Goal: Information Seeking & Learning: Learn about a topic

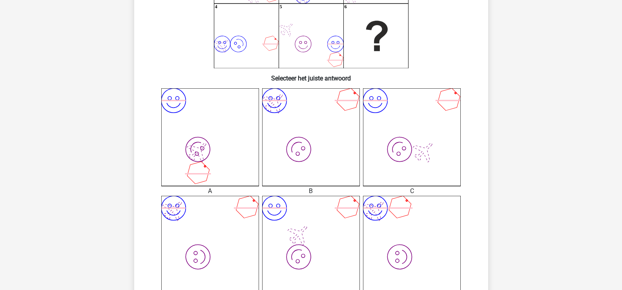
scroll to position [154, 0]
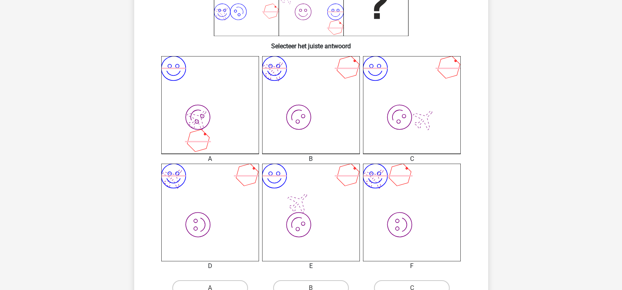
click at [310, 91] on icon "image/svg+xml image/svg+xml" at bounding box center [311, 105] width 98 height 98
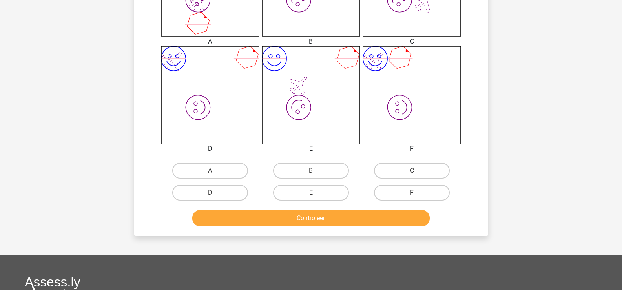
scroll to position [271, 0]
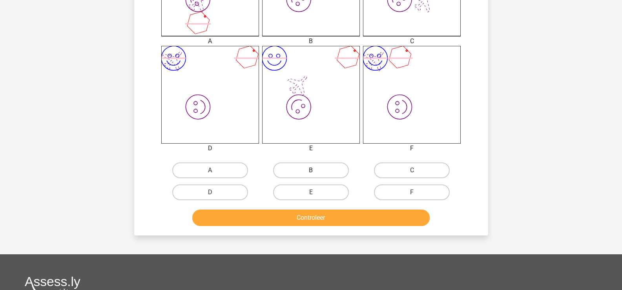
click at [318, 172] on label "B" at bounding box center [311, 170] width 76 height 16
click at [316, 172] on input "B" at bounding box center [313, 172] width 5 height 5
radio input "true"
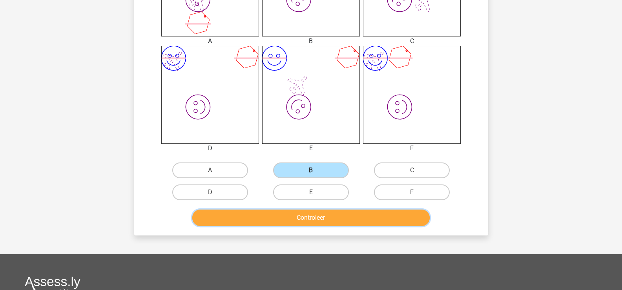
click at [307, 217] on button "Controleer" at bounding box center [310, 217] width 237 height 16
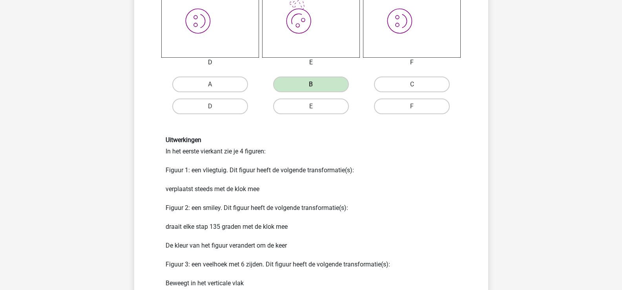
scroll to position [471, 0]
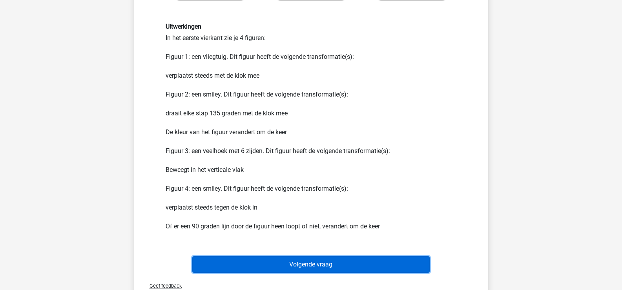
click at [288, 266] on button "Volgende vraag" at bounding box center [310, 264] width 237 height 16
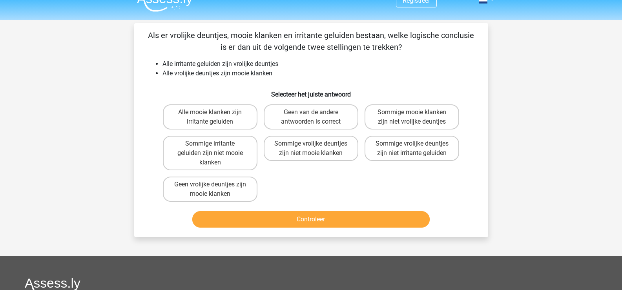
scroll to position [0, 0]
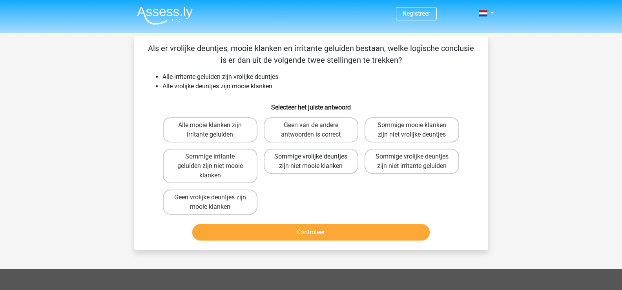
click at [307, 159] on label "Sommige vrolijke deuntjes zijn niet mooie klanken" at bounding box center [311, 161] width 95 height 25
click at [311, 159] on input "Sommige vrolijke deuntjes zijn niet mooie klanken" at bounding box center [313, 158] width 5 height 5
radio input "true"
click at [307, 162] on label "Sommige vrolijke deuntjes zijn niet mooie klanken" at bounding box center [311, 161] width 95 height 25
click at [311, 162] on input "Sommige vrolijke deuntjes zijn niet mooie klanken" at bounding box center [313, 158] width 5 height 5
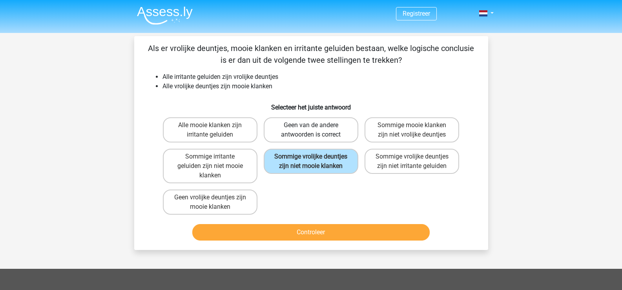
click at [310, 123] on label "Geen van de andere antwoorden is correct" at bounding box center [311, 129] width 95 height 25
click at [311, 125] on input "Geen van de andere antwoorden is correct" at bounding box center [313, 127] width 5 height 5
radio input "true"
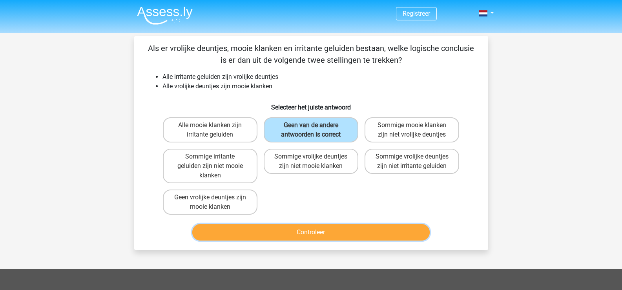
click at [319, 231] on button "Controleer" at bounding box center [310, 232] width 237 height 16
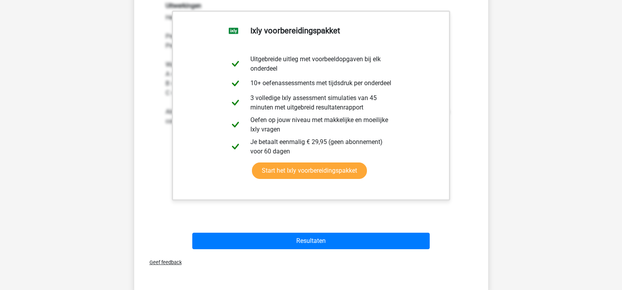
scroll to position [314, 0]
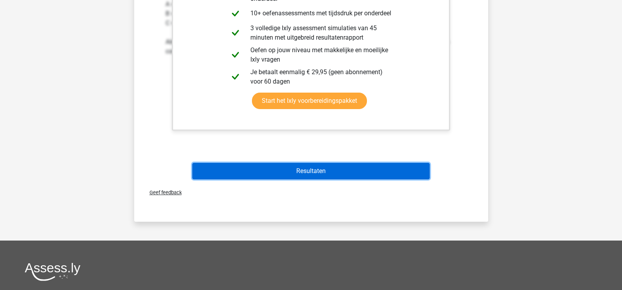
click at [307, 172] on button "Resultaten" at bounding box center [310, 171] width 237 height 16
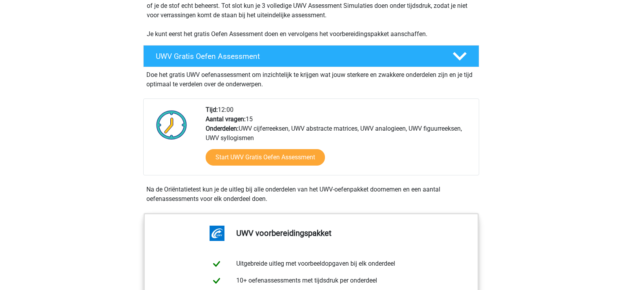
scroll to position [196, 0]
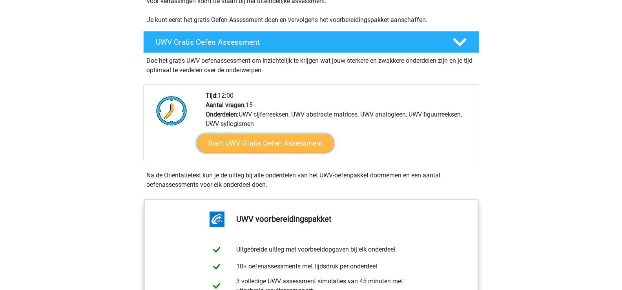
click at [252, 153] on link "Start UWV Gratis Oefen Assessment" at bounding box center [264, 143] width 137 height 19
click at [260, 153] on link "Start UWV Gratis Oefen Assessment" at bounding box center [264, 143] width 137 height 19
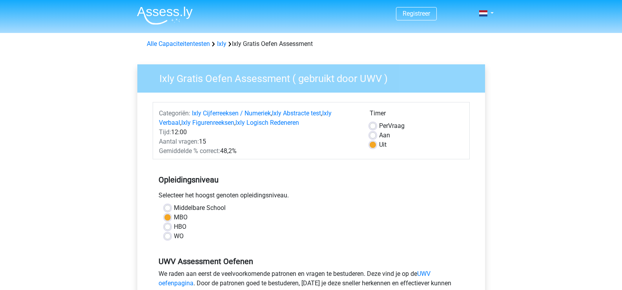
click at [379, 135] on label "Aan" at bounding box center [384, 135] width 11 height 9
click at [373, 135] on input "Aan" at bounding box center [372, 135] width 6 height 8
radio input "true"
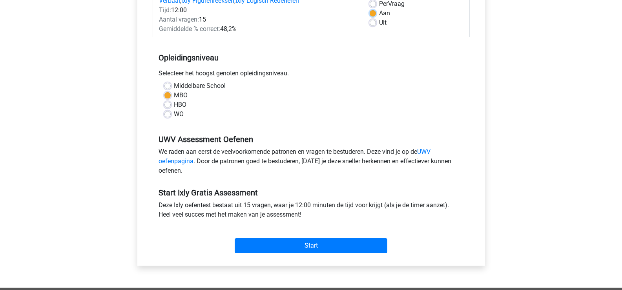
scroll to position [235, 0]
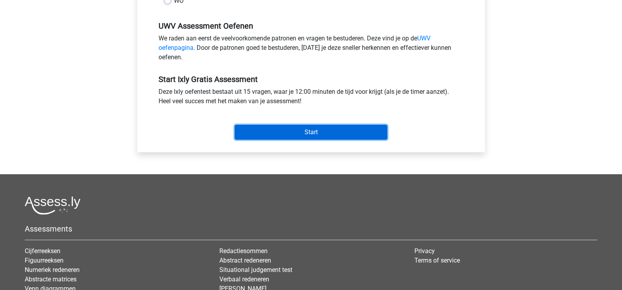
click at [291, 135] on input "Start" at bounding box center [310, 132] width 153 height 15
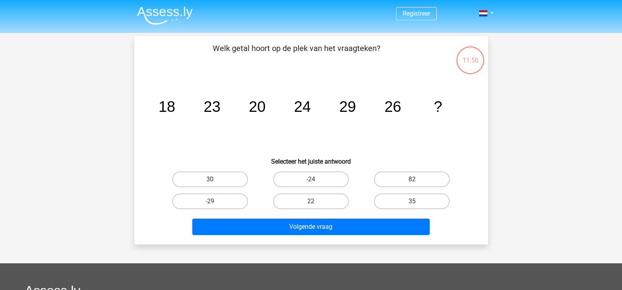
click at [203, 181] on label "30" at bounding box center [210, 179] width 76 height 16
click at [210, 181] on input "30" at bounding box center [212, 181] width 5 height 5
radio input "true"
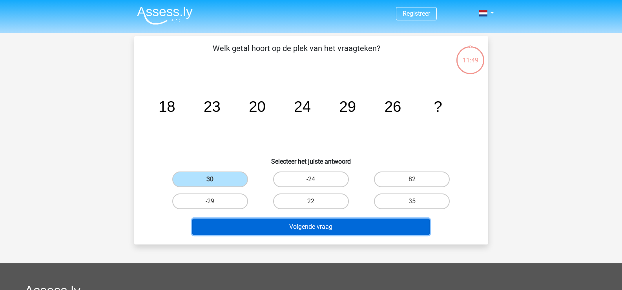
click at [316, 223] on button "Volgende vraag" at bounding box center [310, 226] width 237 height 16
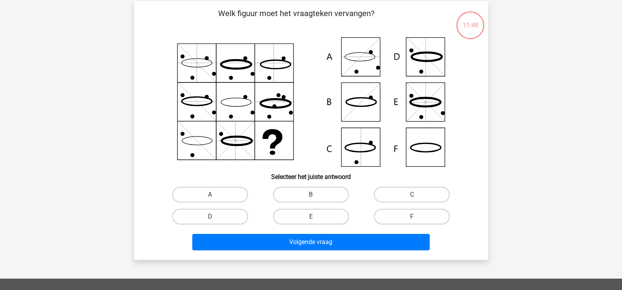
scroll to position [36, 0]
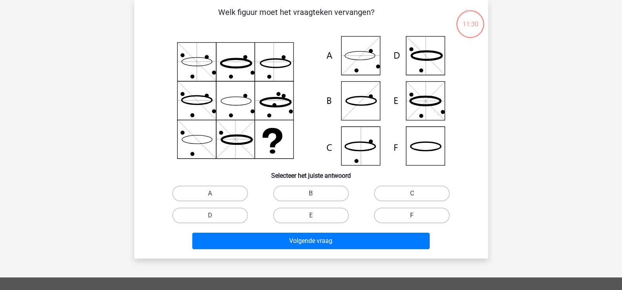
click at [422, 218] on label "F" at bounding box center [412, 215] width 76 height 16
click at [417, 218] on input "F" at bounding box center [414, 217] width 5 height 5
radio input "true"
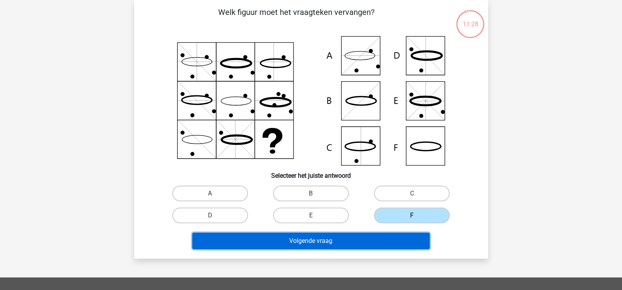
click at [301, 240] on button "Volgende vraag" at bounding box center [310, 241] width 237 height 16
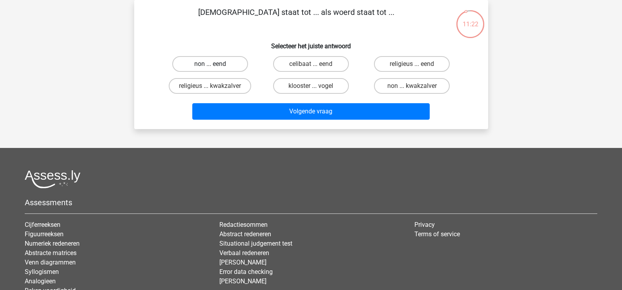
click at [211, 62] on label "non ... eend" at bounding box center [210, 64] width 76 height 16
click at [211, 64] on input "non ... eend" at bounding box center [212, 66] width 5 height 5
radio input "true"
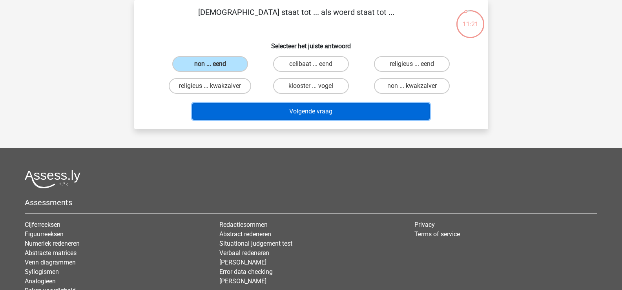
click at [323, 111] on button "Volgende vraag" at bounding box center [310, 111] width 237 height 16
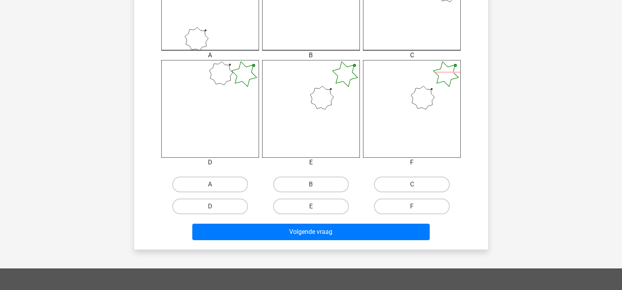
scroll to position [274, 0]
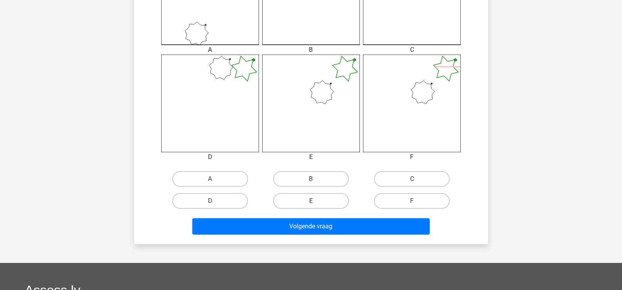
click at [304, 202] on label "E" at bounding box center [311, 201] width 76 height 16
click at [311, 202] on input "E" at bounding box center [313, 203] width 5 height 5
radio input "true"
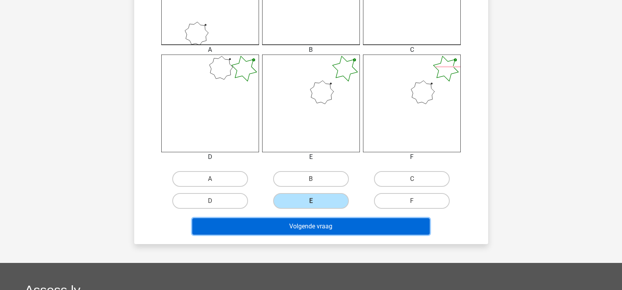
click at [289, 224] on button "Volgende vraag" at bounding box center [310, 226] width 237 height 16
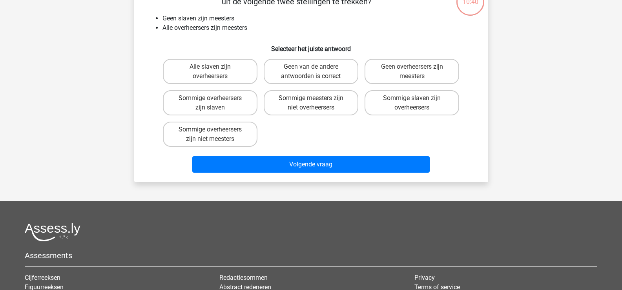
scroll to position [36, 0]
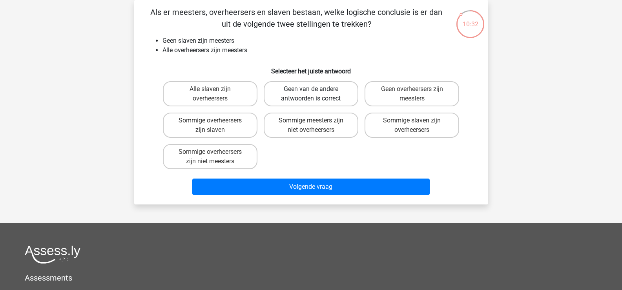
click at [303, 93] on label "Geen van de andere antwoorden is correct" at bounding box center [311, 93] width 95 height 25
click at [311, 93] on input "Geen van de andere antwoorden is correct" at bounding box center [313, 91] width 5 height 5
radio input "true"
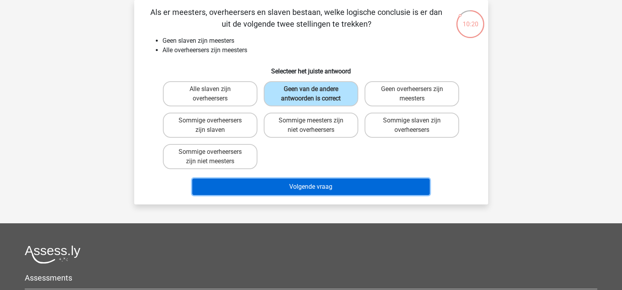
click at [309, 187] on button "Volgende vraag" at bounding box center [310, 186] width 237 height 16
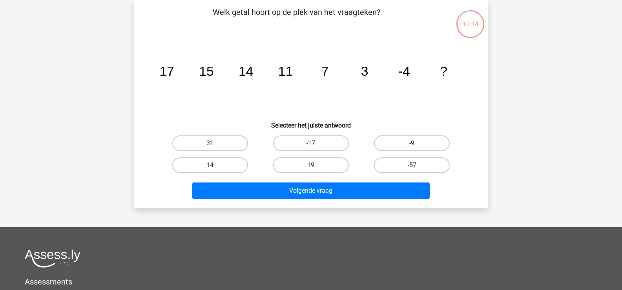
click at [411, 142] on label "-9" at bounding box center [412, 143] width 76 height 16
click at [412, 143] on input "-9" at bounding box center [414, 145] width 5 height 5
radio input "true"
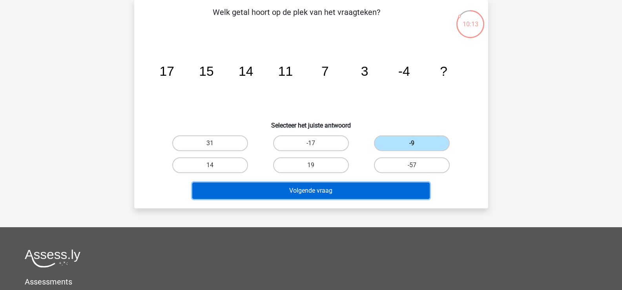
click at [284, 193] on button "Volgende vraag" at bounding box center [310, 190] width 237 height 16
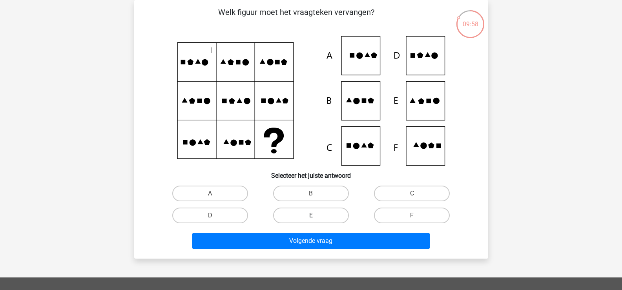
click at [309, 213] on label "E" at bounding box center [311, 215] width 76 height 16
click at [311, 215] on input "E" at bounding box center [313, 217] width 5 height 5
radio input "true"
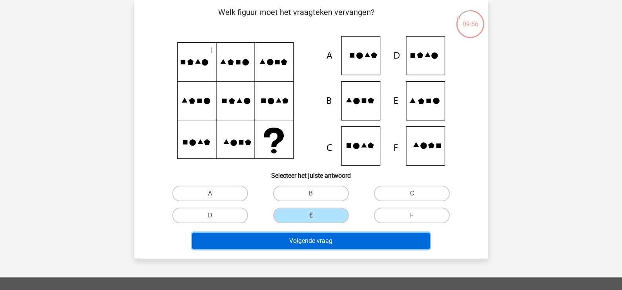
click at [305, 241] on button "Volgende vraag" at bounding box center [310, 241] width 237 height 16
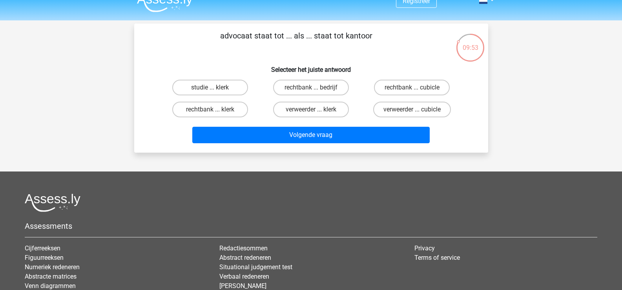
scroll to position [0, 0]
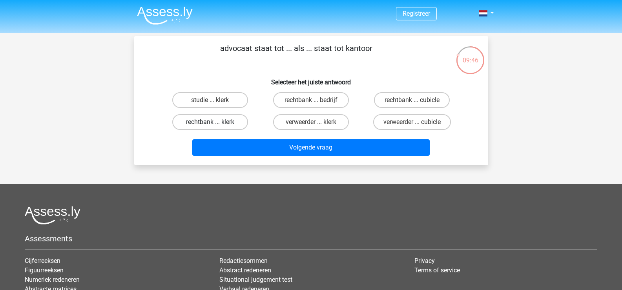
click at [211, 121] on label "rechtbank ... klerk" at bounding box center [210, 122] width 76 height 16
click at [211, 122] on input "rechtbank ... klerk" at bounding box center [212, 124] width 5 height 5
radio input "true"
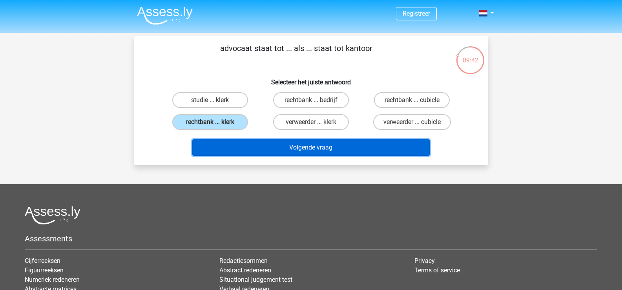
click at [316, 148] on button "Volgende vraag" at bounding box center [310, 147] width 237 height 16
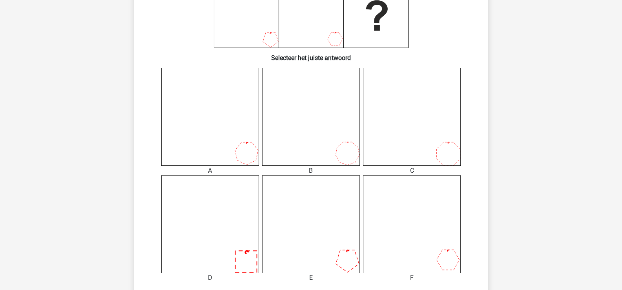
scroll to position [193, 0]
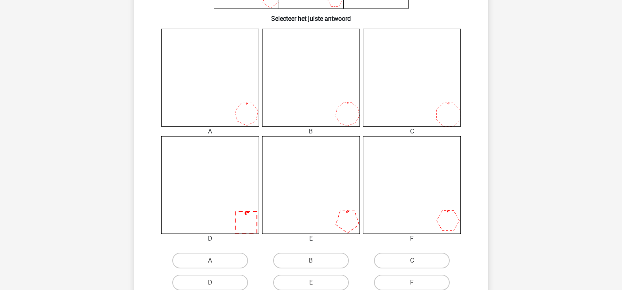
click at [215, 193] on icon at bounding box center [210, 185] width 98 height 98
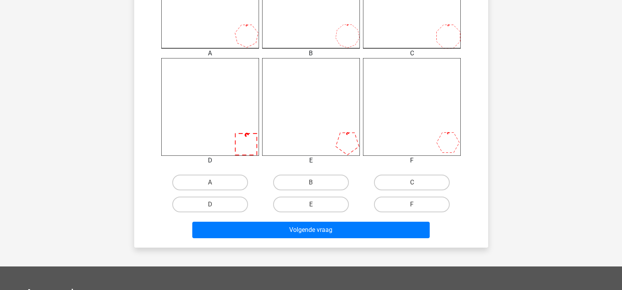
scroll to position [271, 0]
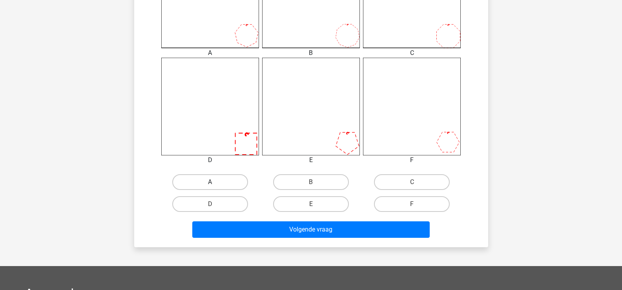
click at [213, 179] on label "A" at bounding box center [210, 182] width 76 height 16
click at [213, 182] on input "A" at bounding box center [212, 184] width 5 height 5
radio input "true"
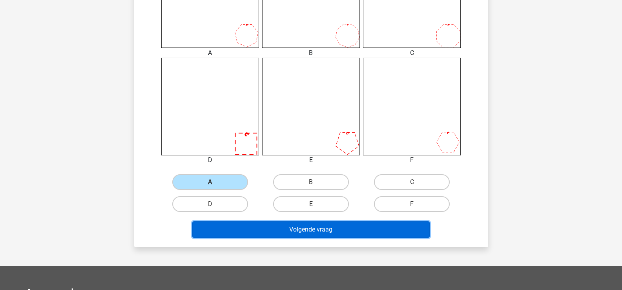
click at [297, 229] on button "Volgende vraag" at bounding box center [310, 229] width 237 height 16
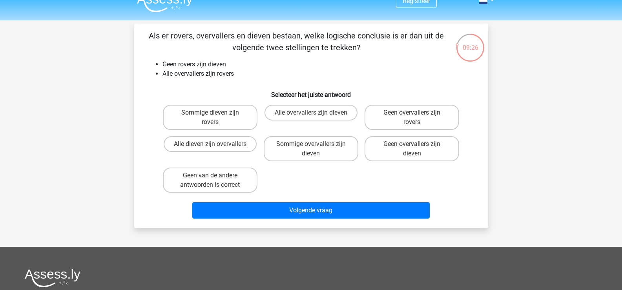
scroll to position [0, 0]
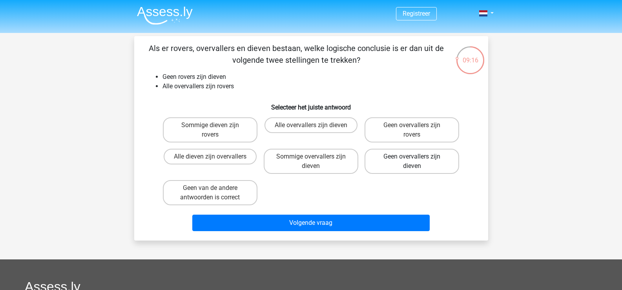
click at [420, 162] on label "Geen overvallers zijn dieven" at bounding box center [411, 161] width 95 height 25
click at [417, 162] on input "Geen overvallers zijn dieven" at bounding box center [414, 158] width 5 height 5
radio input "true"
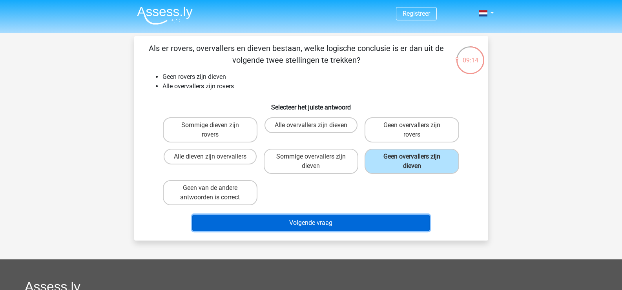
click at [324, 223] on button "Volgende vraag" at bounding box center [310, 223] width 237 height 16
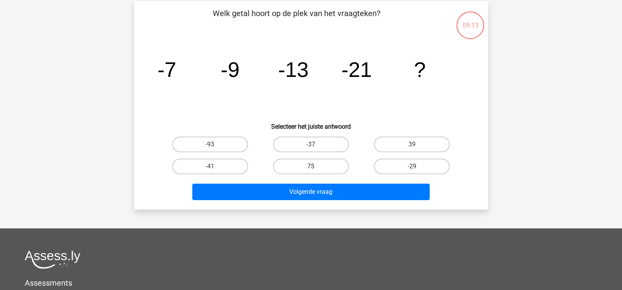
scroll to position [36, 0]
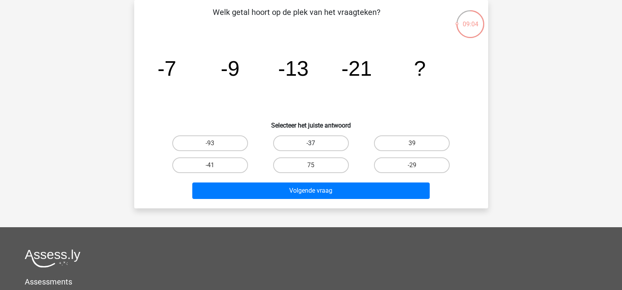
click at [309, 142] on label "-37" at bounding box center [311, 143] width 76 height 16
click at [311, 143] on input "-37" at bounding box center [313, 145] width 5 height 5
radio input "true"
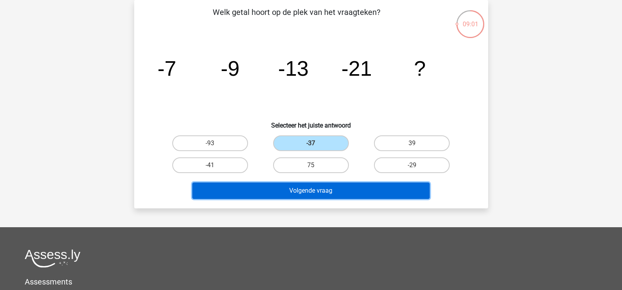
click at [294, 191] on button "Volgende vraag" at bounding box center [310, 190] width 237 height 16
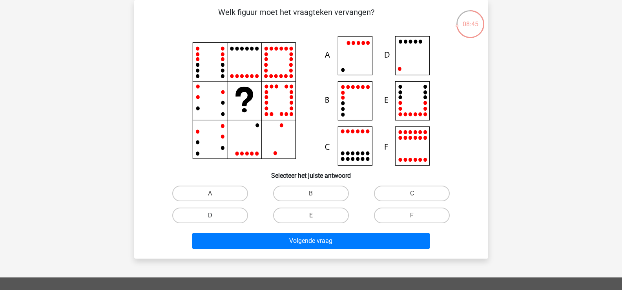
click at [227, 214] on label "D" at bounding box center [210, 215] width 76 height 16
click at [215, 215] on input "D" at bounding box center [212, 217] width 5 height 5
radio input "true"
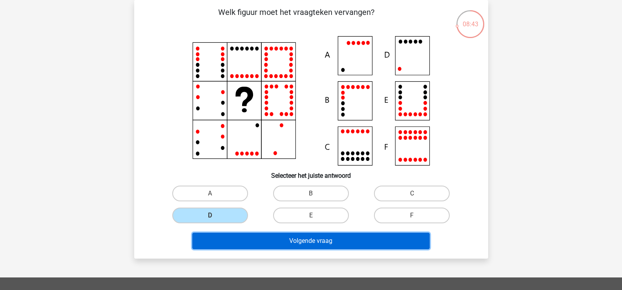
click at [264, 237] on button "Volgende vraag" at bounding box center [310, 241] width 237 height 16
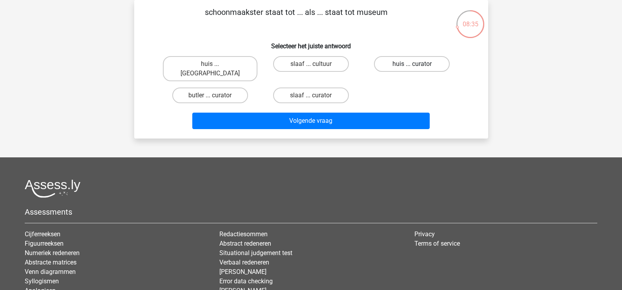
click at [411, 63] on label "huis ... curator" at bounding box center [412, 64] width 76 height 16
click at [412, 64] on input "huis ... curator" at bounding box center [414, 66] width 5 height 5
radio input "true"
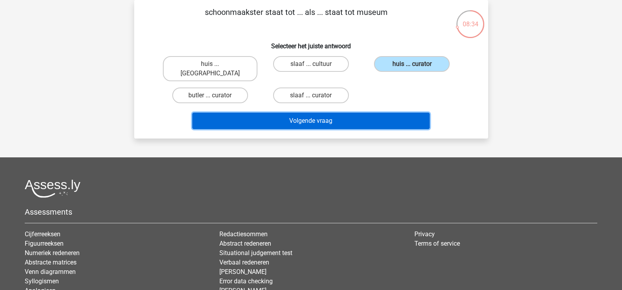
click at [332, 113] on button "Volgende vraag" at bounding box center [310, 121] width 237 height 16
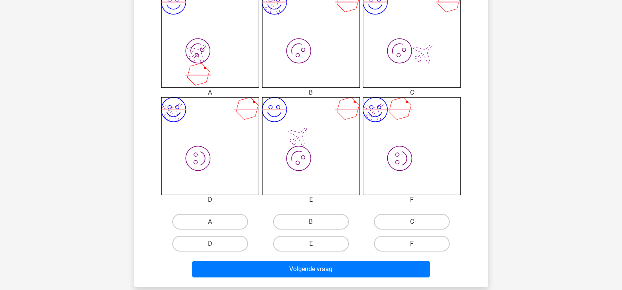
scroll to position [232, 0]
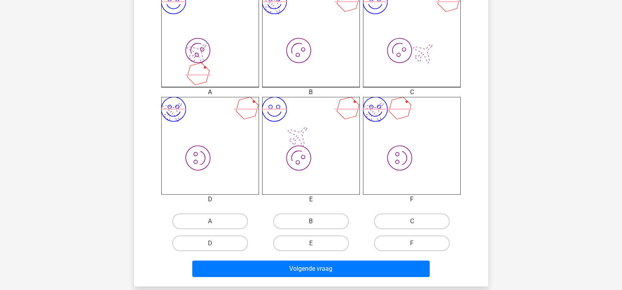
click at [319, 222] on label "B" at bounding box center [311, 221] width 76 height 16
click at [316, 222] on input "B" at bounding box center [313, 223] width 5 height 5
radio input "true"
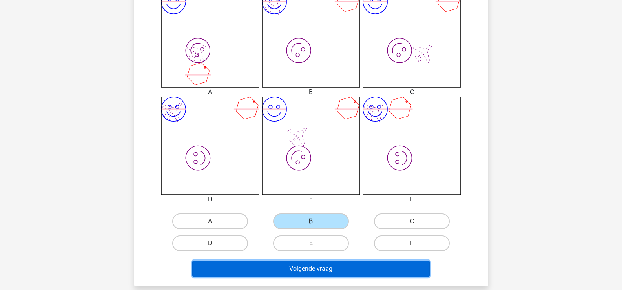
click at [313, 267] on button "Volgende vraag" at bounding box center [310, 268] width 237 height 16
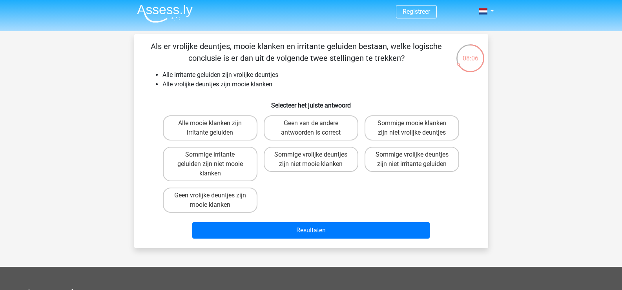
scroll to position [0, 0]
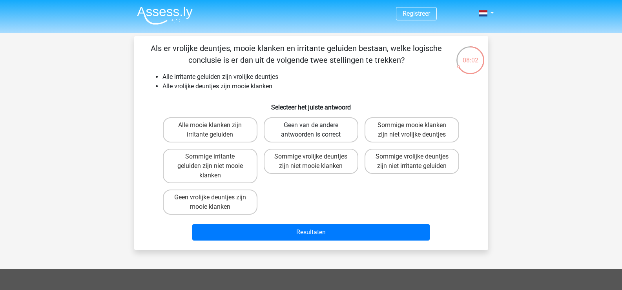
click at [322, 127] on label "Geen van de andere antwoorden is correct" at bounding box center [311, 129] width 95 height 25
click at [316, 127] on input "Geen van de andere antwoorden is correct" at bounding box center [313, 127] width 5 height 5
radio input "true"
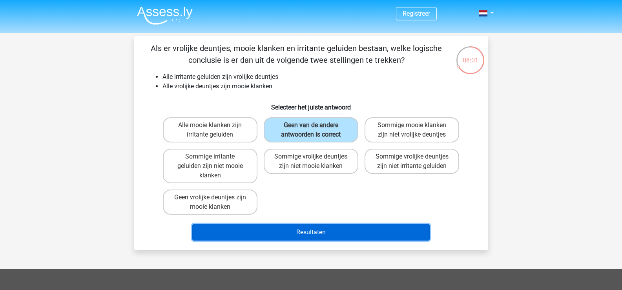
click at [304, 229] on button "Resultaten" at bounding box center [310, 232] width 237 height 16
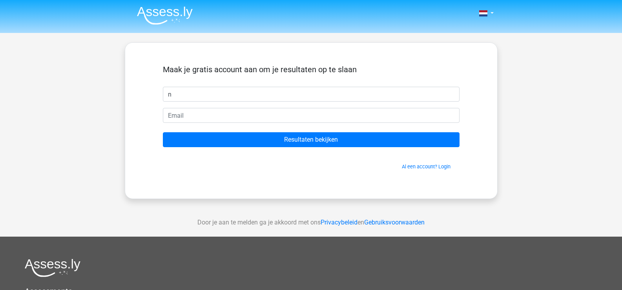
type input "nabila"
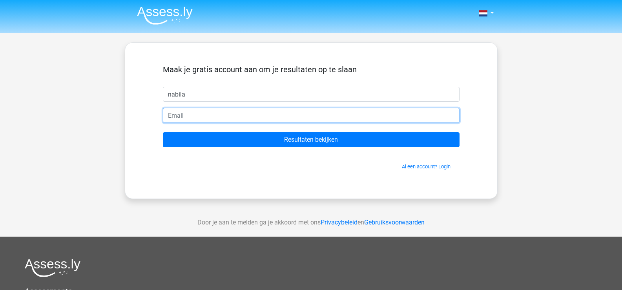
click at [199, 115] on input "email" at bounding box center [311, 115] width 296 height 15
click at [243, 117] on input "n.allouche@telfort.nl" at bounding box center [311, 115] width 296 height 15
type input "n"
type input "[EMAIL_ADDRESS][DOMAIN_NAME]"
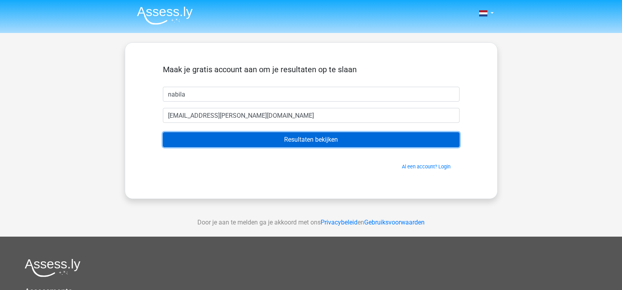
click at [236, 140] on input "Resultaten bekijken" at bounding box center [311, 139] width 296 height 15
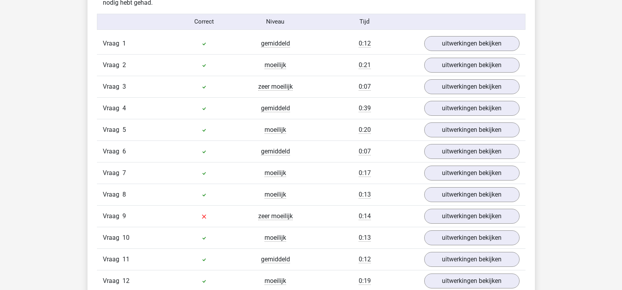
scroll to position [902, 0]
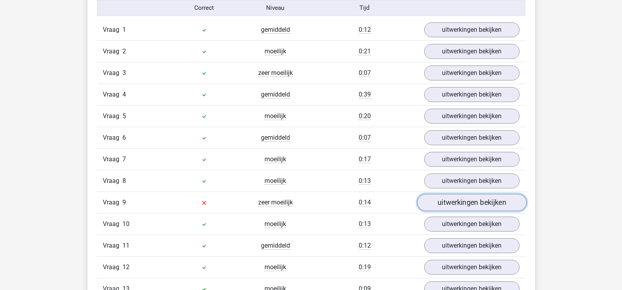
click at [446, 200] on link "uitwerkingen bekijken" at bounding box center [470, 202] width 109 height 17
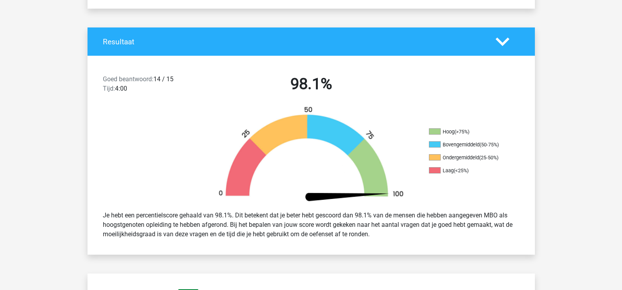
scroll to position [0, 0]
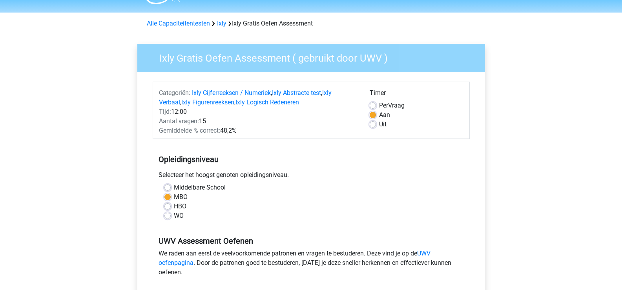
scroll to position [78, 0]
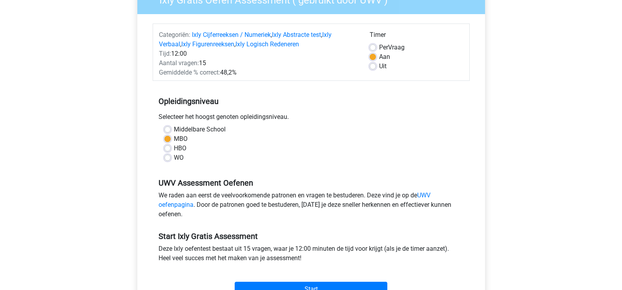
click at [174, 147] on label "HBO" at bounding box center [180, 148] width 13 height 9
click at [167, 147] on input "HBO" at bounding box center [167, 148] width 6 height 8
radio input "true"
click at [379, 65] on label "Uit" at bounding box center [382, 66] width 7 height 9
click at [372, 65] on input "Uit" at bounding box center [372, 66] width 6 height 8
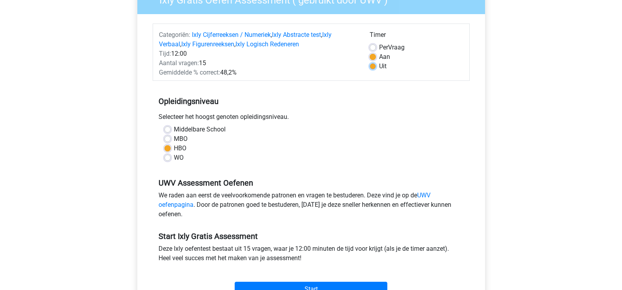
radio input "true"
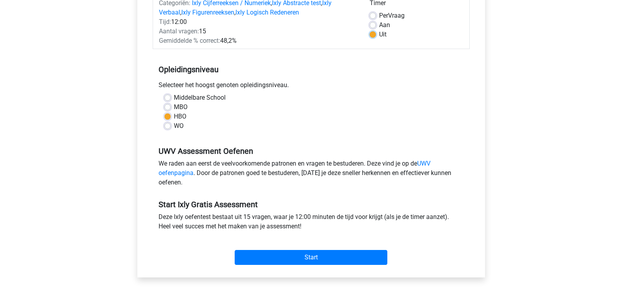
scroll to position [157, 0]
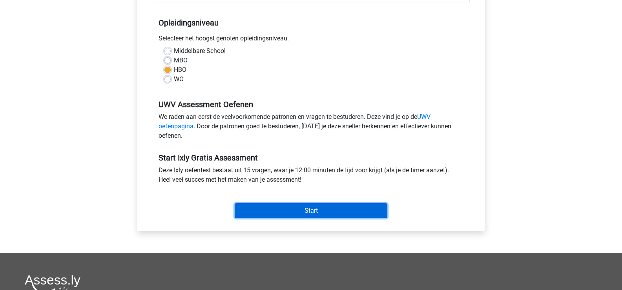
click at [309, 210] on input "Start" at bounding box center [310, 210] width 153 height 15
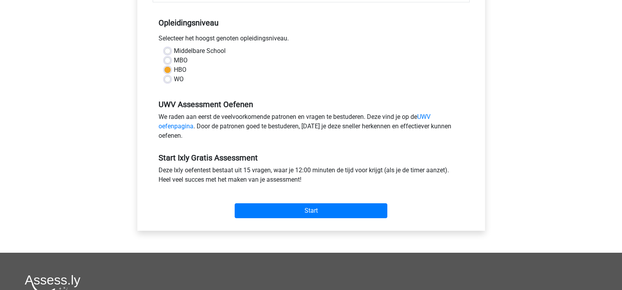
click at [174, 80] on label "WO" at bounding box center [179, 79] width 10 height 9
click at [166, 80] on input "WO" at bounding box center [167, 79] width 6 height 8
radio input "true"
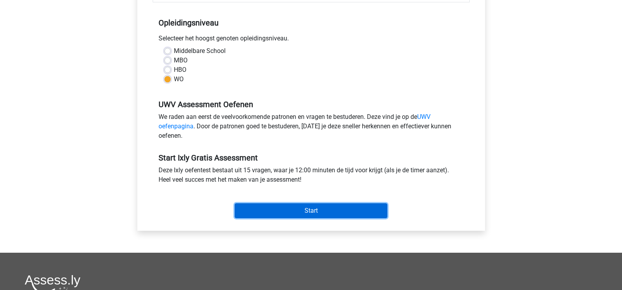
click at [308, 209] on input "Start" at bounding box center [310, 210] width 153 height 15
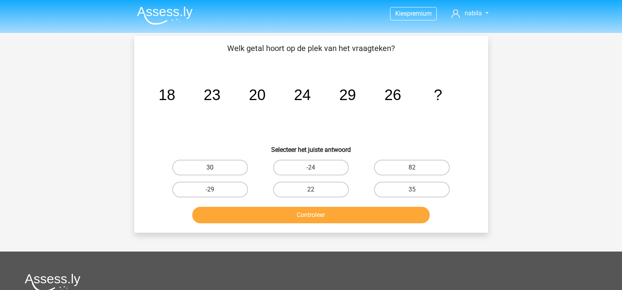
click at [220, 170] on label "30" at bounding box center [210, 168] width 76 height 16
click at [215, 170] on input "30" at bounding box center [212, 169] width 5 height 5
radio input "true"
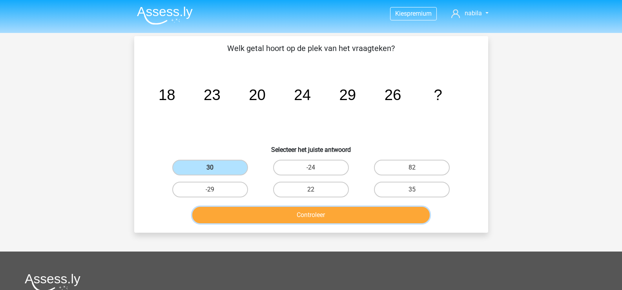
click at [261, 216] on button "Controleer" at bounding box center [310, 215] width 237 height 16
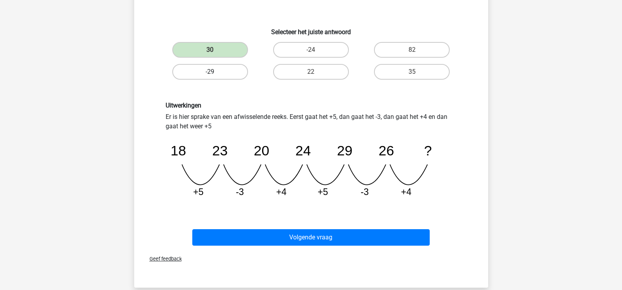
scroll to position [157, 0]
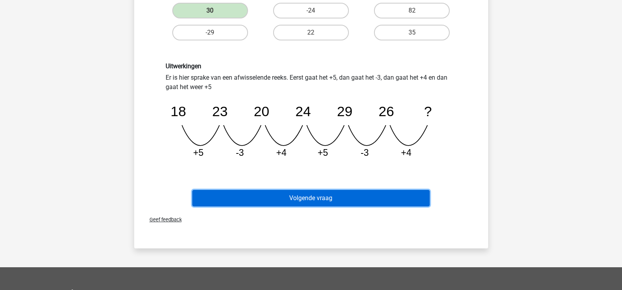
click at [267, 196] on button "Volgende vraag" at bounding box center [310, 198] width 237 height 16
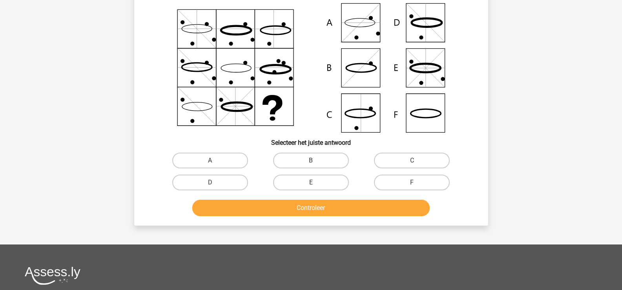
scroll to position [36, 0]
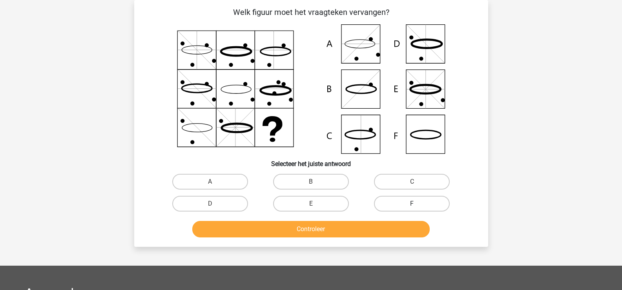
click at [409, 205] on label "F" at bounding box center [412, 204] width 76 height 16
click at [412, 205] on input "F" at bounding box center [414, 206] width 5 height 5
radio input "true"
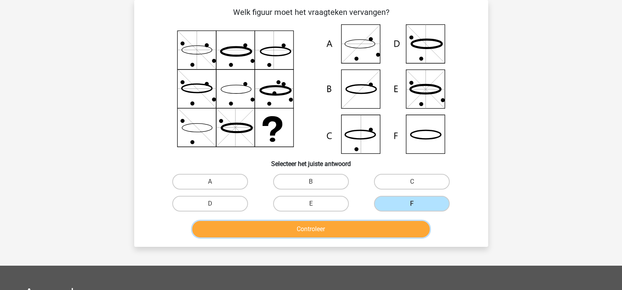
click at [319, 233] on button "Controleer" at bounding box center [310, 229] width 237 height 16
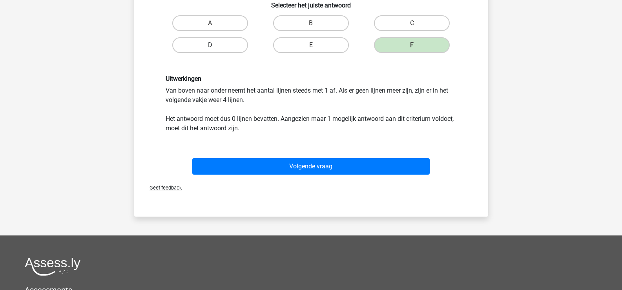
scroll to position [232, 0]
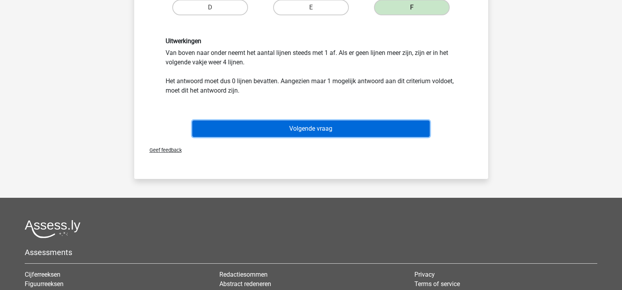
click at [291, 129] on button "Volgende vraag" at bounding box center [310, 128] width 237 height 16
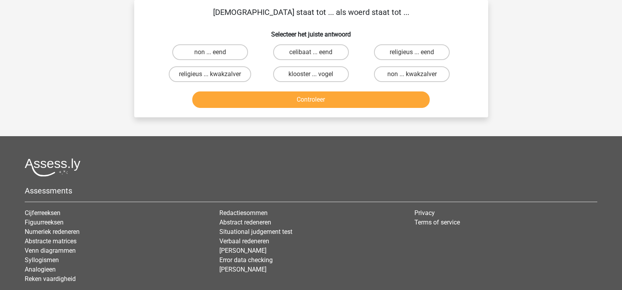
scroll to position [0, 0]
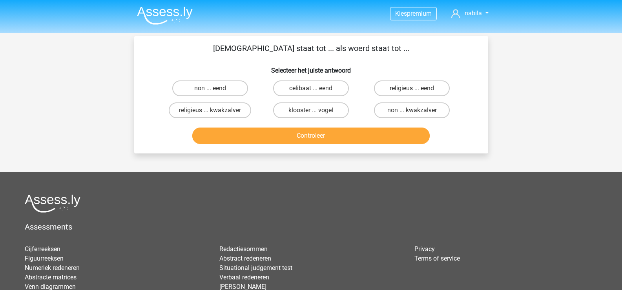
click at [214, 91] on input "non ... eend" at bounding box center [212, 90] width 5 height 5
radio input "true"
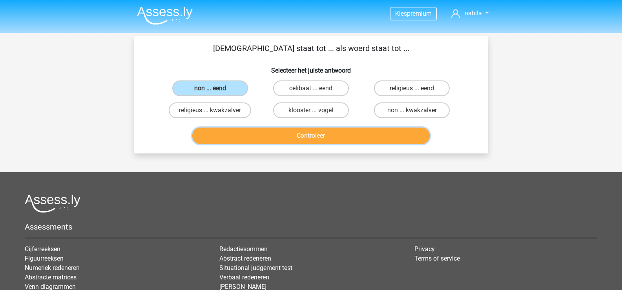
click at [253, 134] on button "Controleer" at bounding box center [310, 135] width 237 height 16
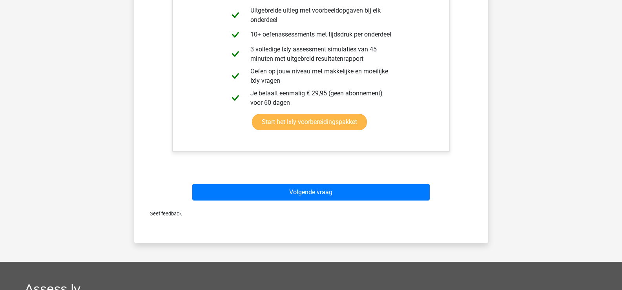
scroll to position [235, 0]
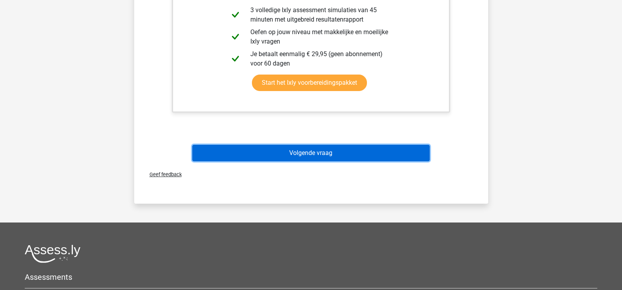
click at [266, 157] on button "Volgende vraag" at bounding box center [310, 153] width 237 height 16
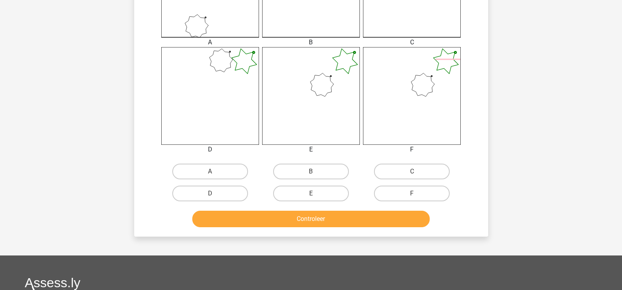
scroll to position [274, 0]
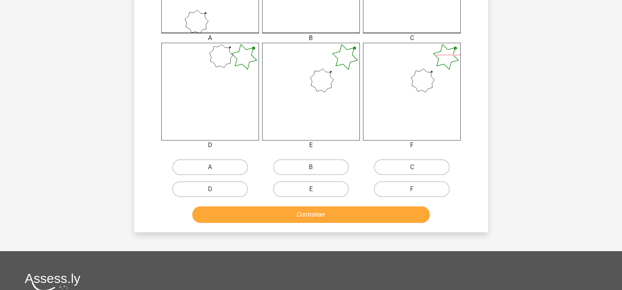
click at [311, 189] on input "E" at bounding box center [313, 191] width 5 height 5
radio input "true"
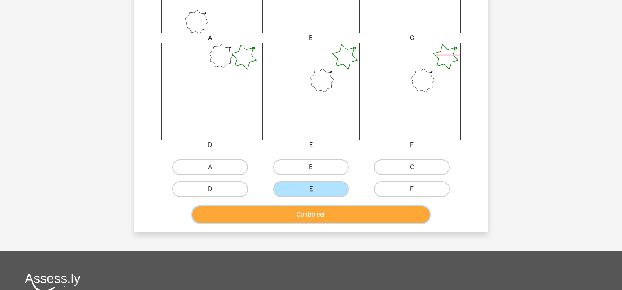
click at [307, 216] on button "Controleer" at bounding box center [310, 214] width 237 height 16
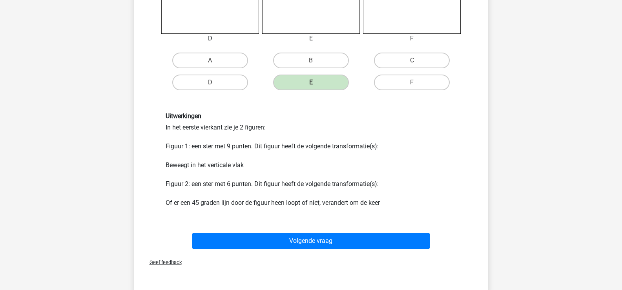
scroll to position [392, 0]
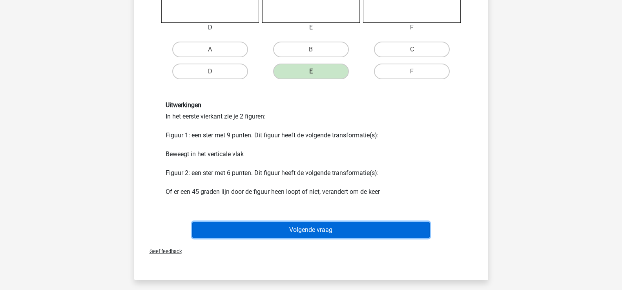
click at [313, 232] on button "Volgende vraag" at bounding box center [310, 230] width 237 height 16
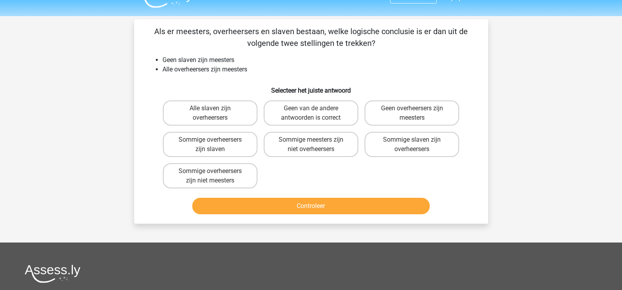
scroll to position [0, 0]
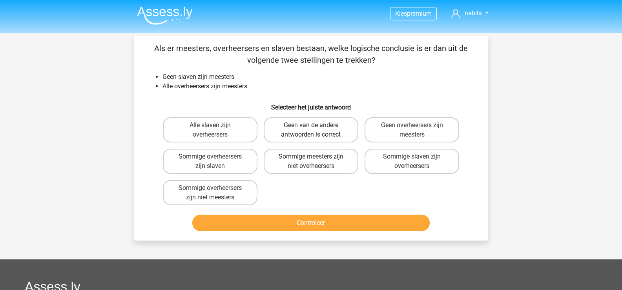
click at [312, 125] on label "Geen van de andere antwoorden is correct" at bounding box center [311, 129] width 95 height 25
click at [312, 125] on input "Geen van de andere antwoorden is correct" at bounding box center [313, 127] width 5 height 5
radio input "true"
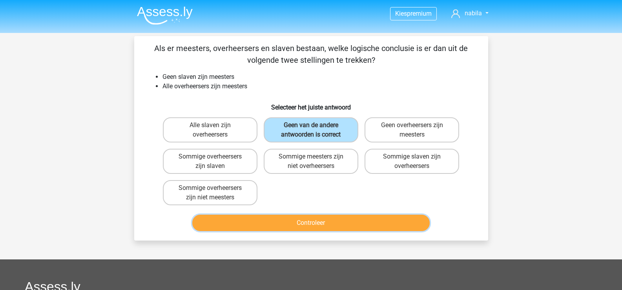
click at [323, 223] on button "Controleer" at bounding box center [310, 223] width 237 height 16
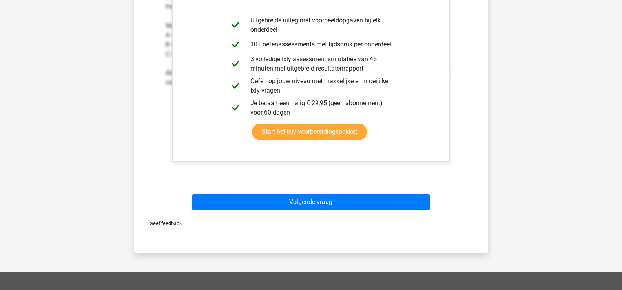
scroll to position [274, 0]
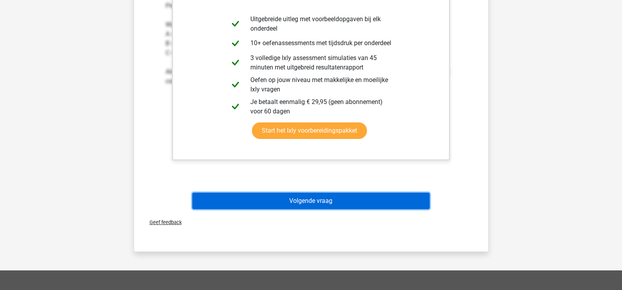
click at [316, 202] on button "Volgende vraag" at bounding box center [310, 201] width 237 height 16
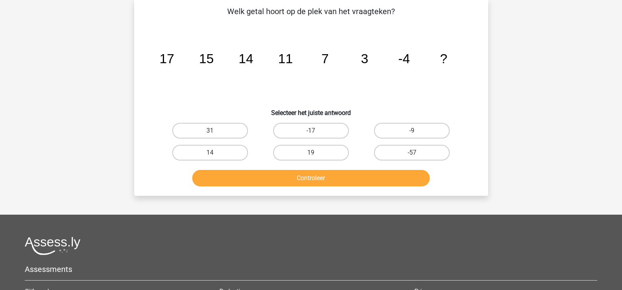
scroll to position [36, 0]
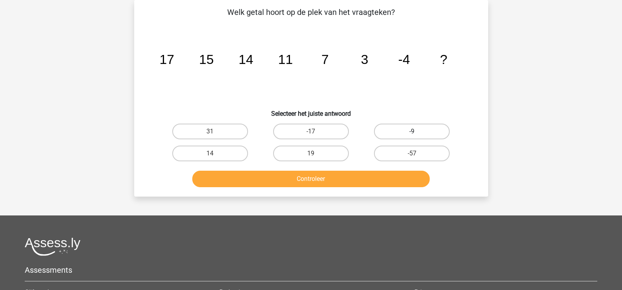
click at [405, 129] on label "-9" at bounding box center [412, 132] width 76 height 16
click at [412, 131] on input "-9" at bounding box center [414, 133] width 5 height 5
radio input "true"
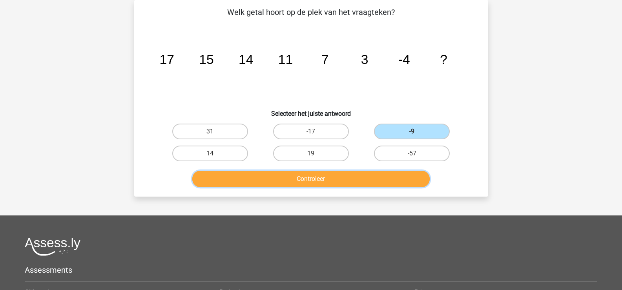
click at [311, 180] on button "Controleer" at bounding box center [310, 179] width 237 height 16
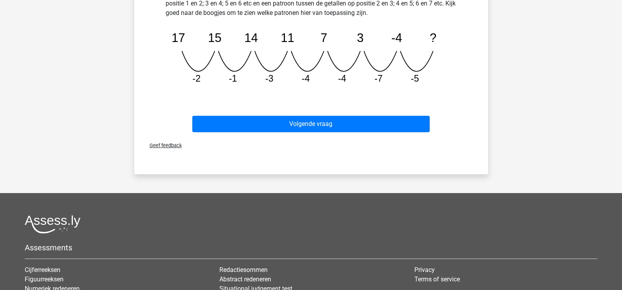
scroll to position [193, 0]
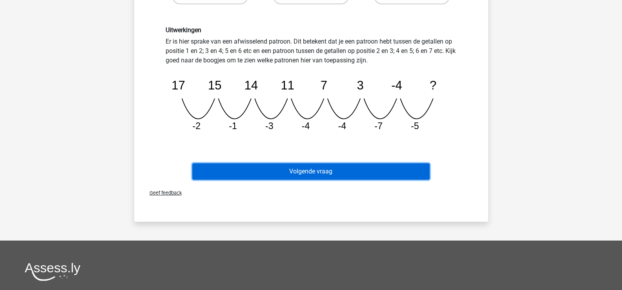
click at [330, 173] on button "Volgende vraag" at bounding box center [310, 171] width 237 height 16
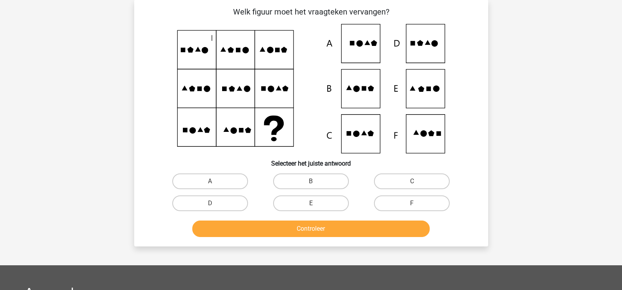
scroll to position [36, 0]
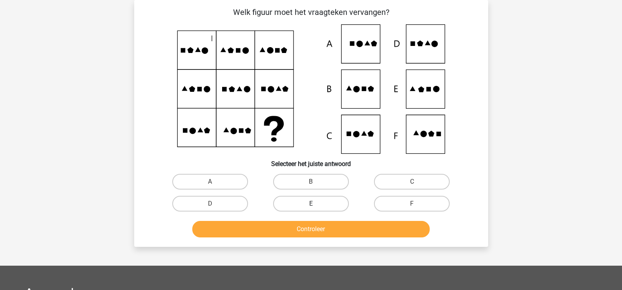
click at [315, 202] on label "E" at bounding box center [311, 204] width 76 height 16
click at [315, 204] on input "E" at bounding box center [313, 206] width 5 height 5
radio input "true"
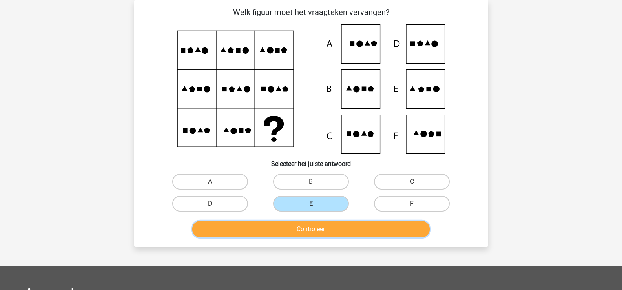
click at [293, 228] on button "Controleer" at bounding box center [310, 229] width 237 height 16
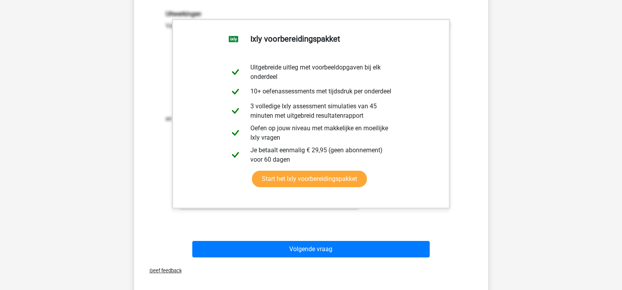
scroll to position [271, 0]
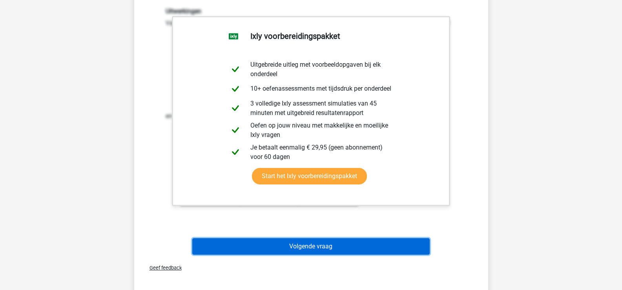
click at [297, 249] on button "Volgende vraag" at bounding box center [310, 246] width 237 height 16
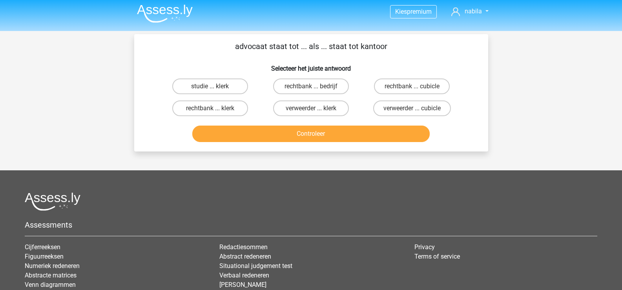
scroll to position [0, 0]
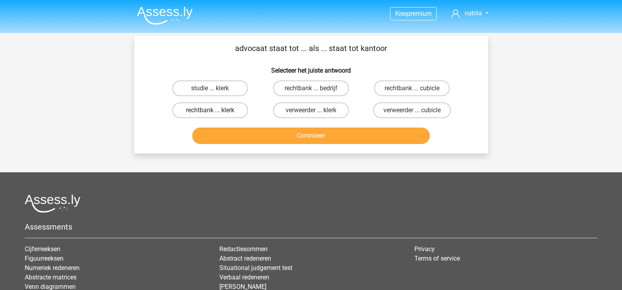
click at [214, 109] on label "rechtbank ... klerk" at bounding box center [210, 110] width 76 height 16
click at [214, 110] on input "rechtbank ... klerk" at bounding box center [212, 112] width 5 height 5
radio input "true"
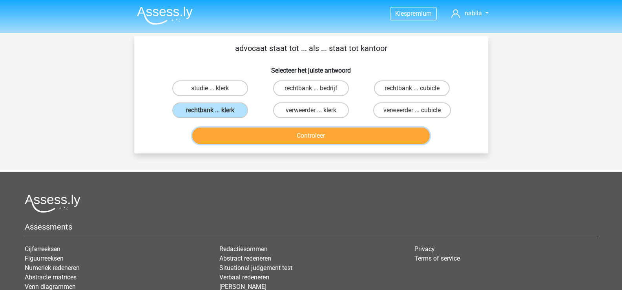
click at [302, 132] on button "Controleer" at bounding box center [310, 135] width 237 height 16
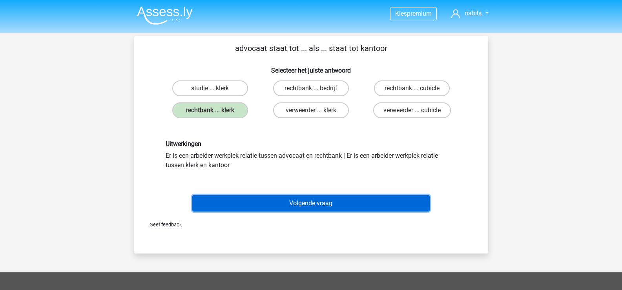
click at [322, 202] on button "Volgende vraag" at bounding box center [310, 203] width 237 height 16
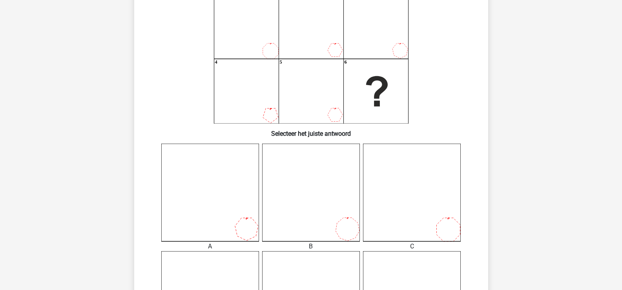
scroll to position [232, 0]
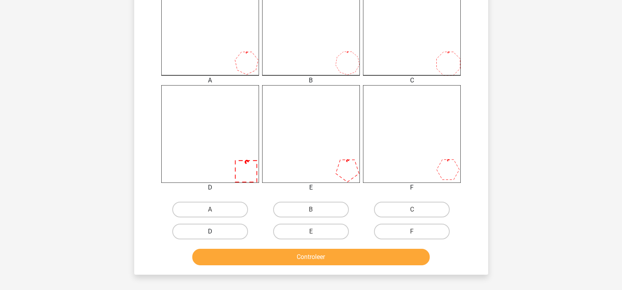
click at [217, 230] on label "D" at bounding box center [210, 232] width 76 height 16
click at [215, 231] on input "D" at bounding box center [212, 233] width 5 height 5
radio input "true"
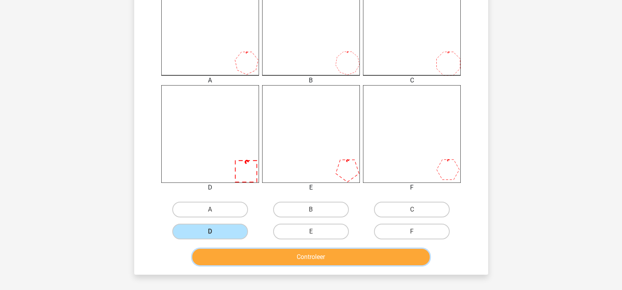
click at [255, 256] on button "Controleer" at bounding box center [310, 257] width 237 height 16
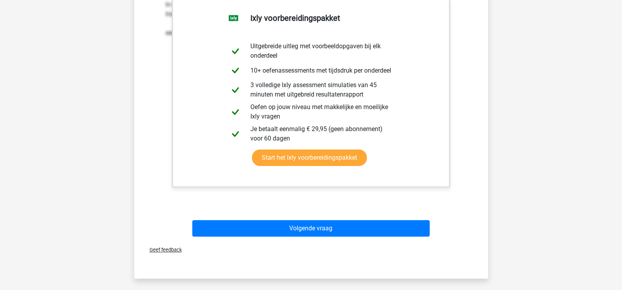
scroll to position [585, 0]
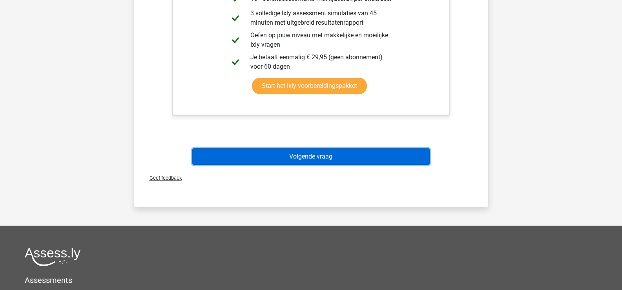
click at [321, 152] on button "Volgende vraag" at bounding box center [310, 156] width 237 height 16
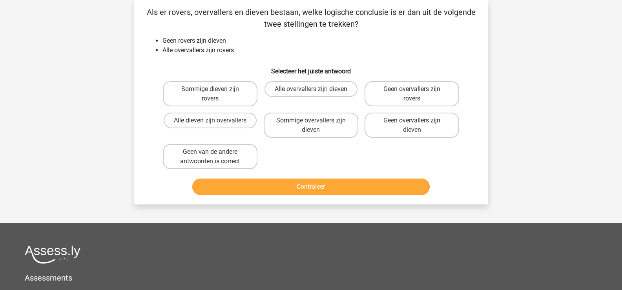
scroll to position [0, 0]
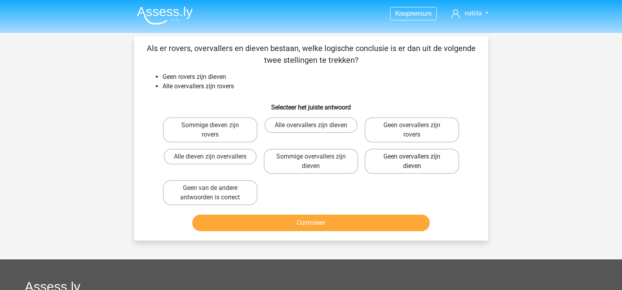
click at [409, 156] on label "Geen overvallers zijn dieven" at bounding box center [411, 161] width 95 height 25
click at [412, 156] on input "Geen overvallers zijn dieven" at bounding box center [414, 158] width 5 height 5
radio input "true"
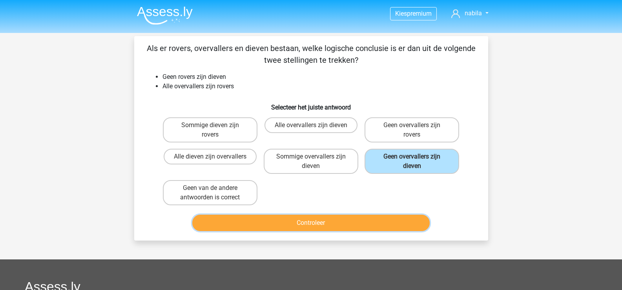
click at [303, 223] on button "Controleer" at bounding box center [310, 223] width 237 height 16
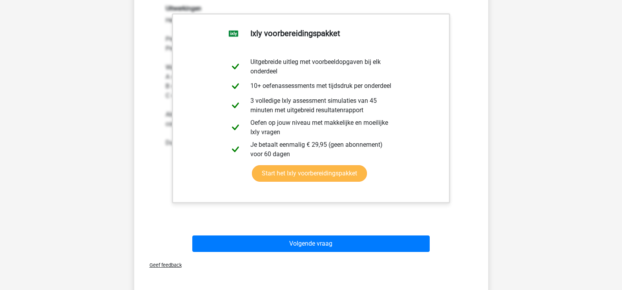
scroll to position [314, 0]
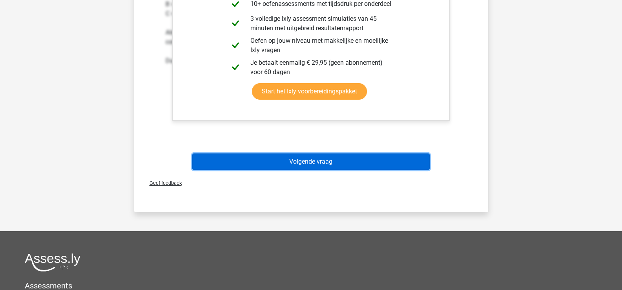
click at [306, 160] on button "Volgende vraag" at bounding box center [310, 161] width 237 height 16
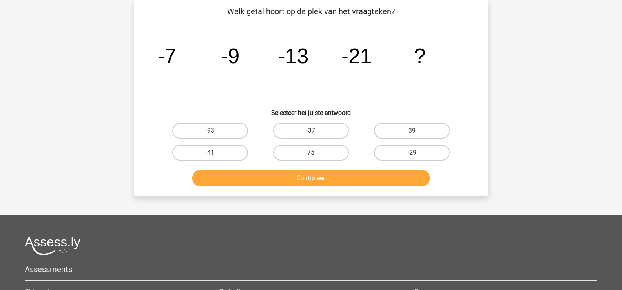
scroll to position [36, 0]
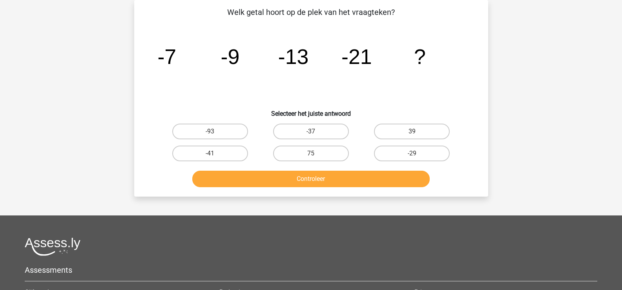
click at [313, 133] on input "-37" at bounding box center [313, 133] width 5 height 5
radio input "true"
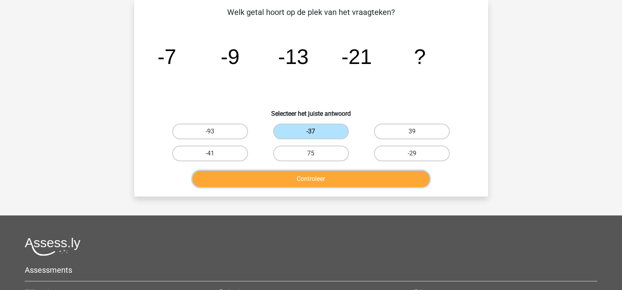
click at [318, 177] on button "Controleer" at bounding box center [310, 179] width 237 height 16
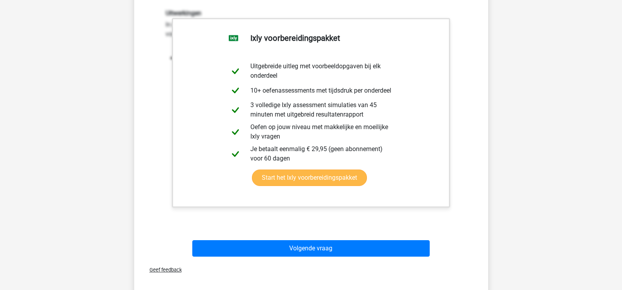
scroll to position [271, 0]
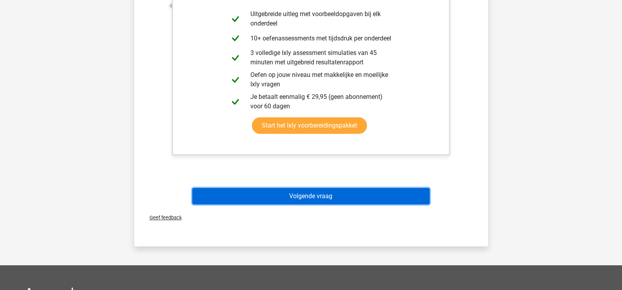
click at [315, 199] on button "Volgende vraag" at bounding box center [310, 196] width 237 height 16
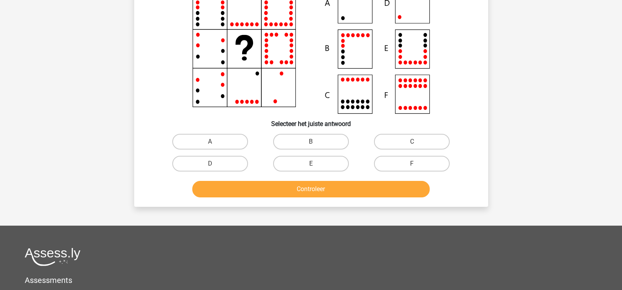
scroll to position [36, 0]
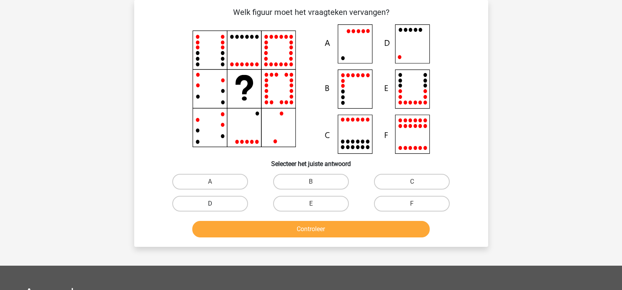
click at [236, 203] on label "D" at bounding box center [210, 204] width 76 height 16
click at [215, 204] on input "D" at bounding box center [212, 206] width 5 height 5
radio input "true"
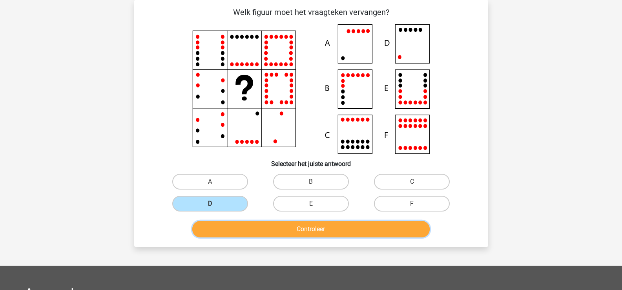
click at [305, 226] on button "Controleer" at bounding box center [310, 229] width 237 height 16
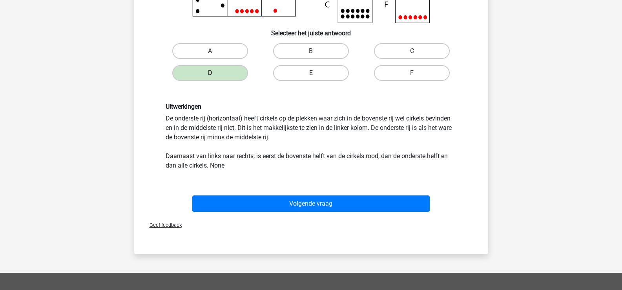
scroll to position [271, 0]
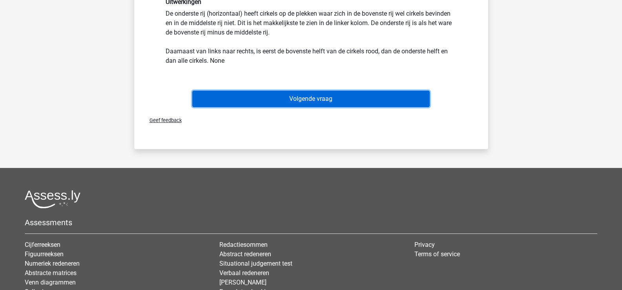
click at [302, 95] on button "Volgende vraag" at bounding box center [310, 99] width 237 height 16
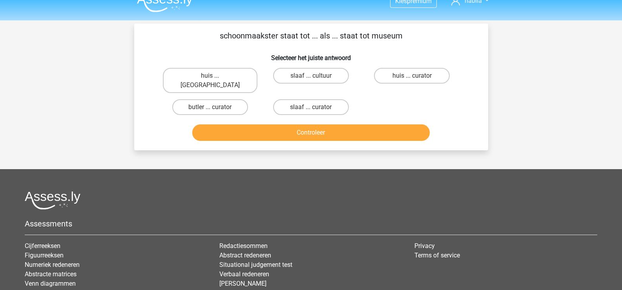
scroll to position [0, 0]
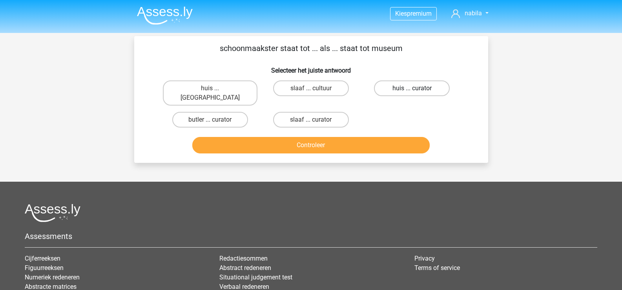
click at [407, 89] on label "huis ... curator" at bounding box center [412, 88] width 76 height 16
click at [412, 89] on input "huis ... curator" at bounding box center [414, 90] width 5 height 5
radio input "true"
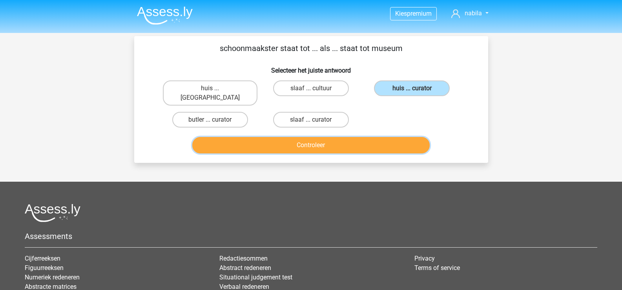
click at [325, 138] on button "Controleer" at bounding box center [310, 145] width 237 height 16
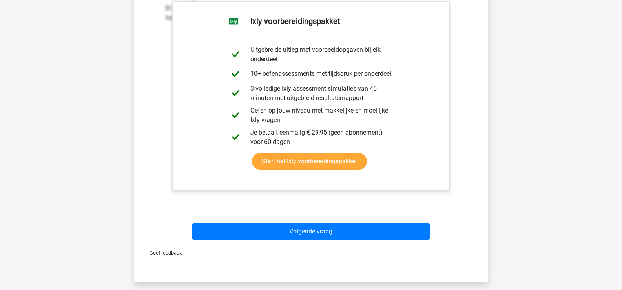
scroll to position [235, 0]
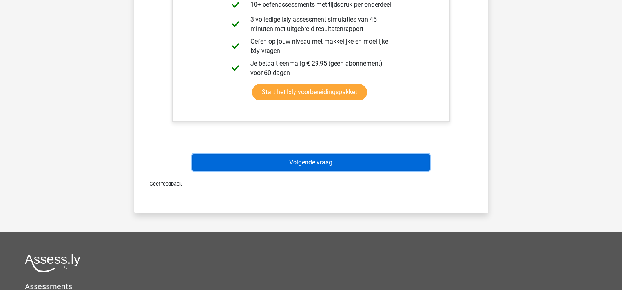
click at [324, 154] on button "Volgende vraag" at bounding box center [310, 162] width 237 height 16
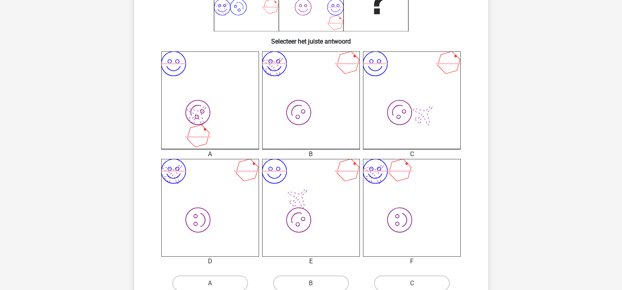
scroll to position [271, 0]
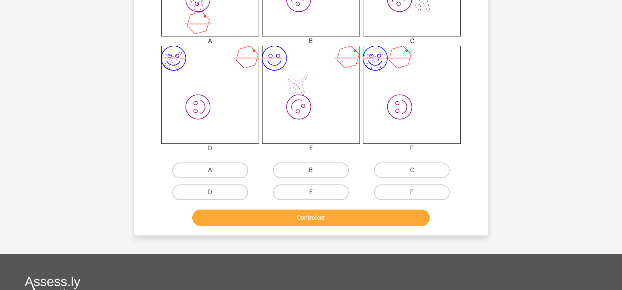
click at [325, 165] on label "B" at bounding box center [311, 170] width 76 height 16
click at [316, 170] on input "B" at bounding box center [313, 172] width 5 height 5
radio input "true"
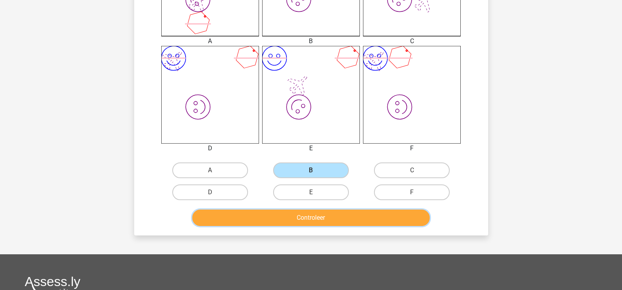
click at [332, 213] on button "Controleer" at bounding box center [310, 217] width 237 height 16
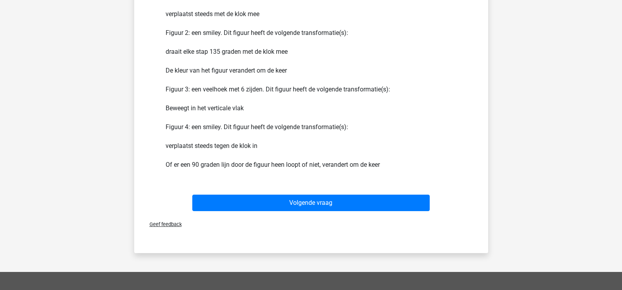
scroll to position [546, 0]
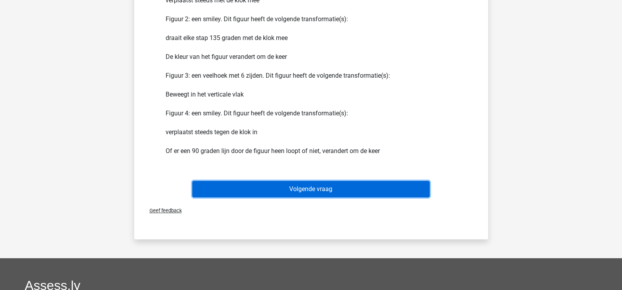
click at [333, 186] on button "Volgende vraag" at bounding box center [310, 189] width 237 height 16
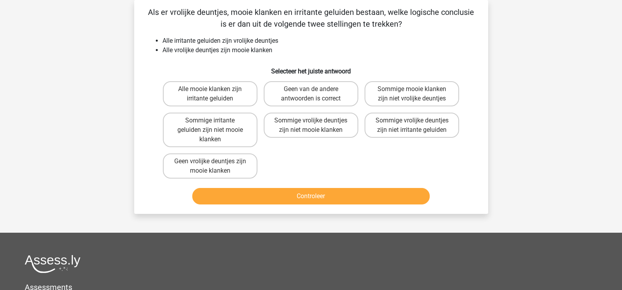
scroll to position [0, 0]
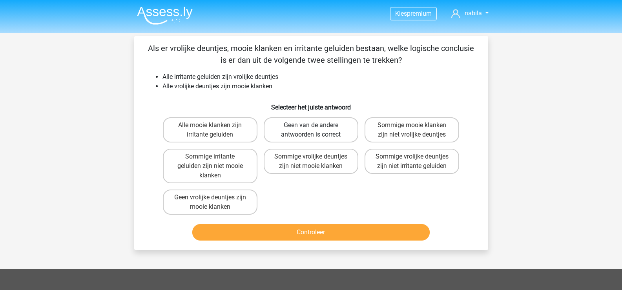
click at [313, 131] on label "Geen van de andere antwoorden is correct" at bounding box center [311, 129] width 95 height 25
click at [313, 130] on input "Geen van de andere antwoorden is correct" at bounding box center [313, 127] width 5 height 5
radio input "true"
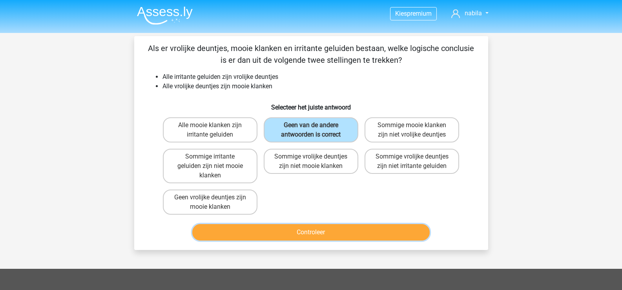
click at [338, 235] on button "Controleer" at bounding box center [310, 232] width 237 height 16
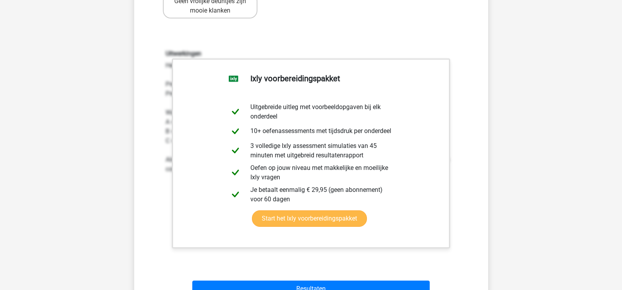
scroll to position [353, 0]
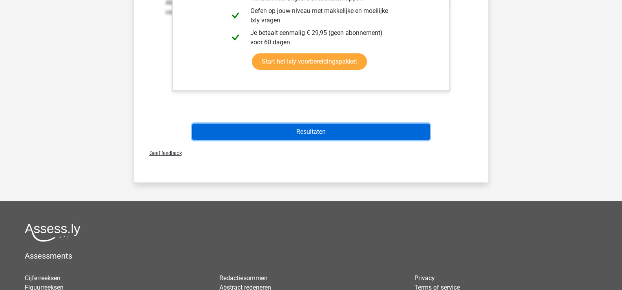
click at [288, 132] on button "Resultaten" at bounding box center [310, 132] width 237 height 16
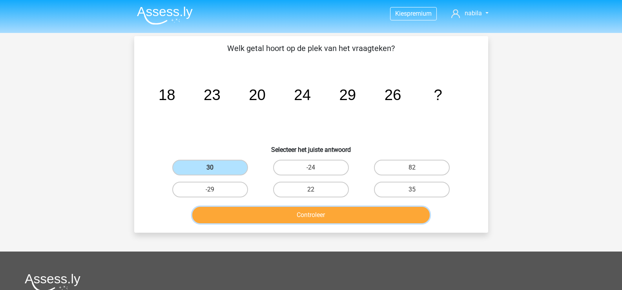
click at [262, 215] on button "Controleer" at bounding box center [310, 215] width 237 height 16
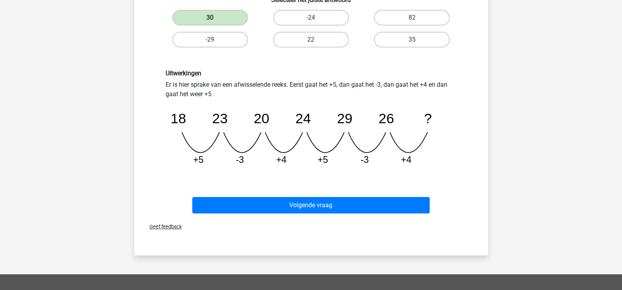
scroll to position [196, 0]
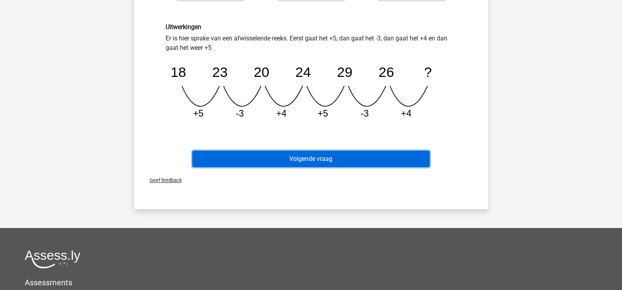
click at [281, 157] on button "Volgende vraag" at bounding box center [310, 159] width 237 height 16
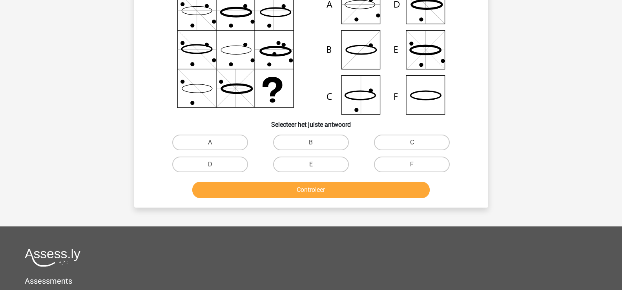
scroll to position [36, 0]
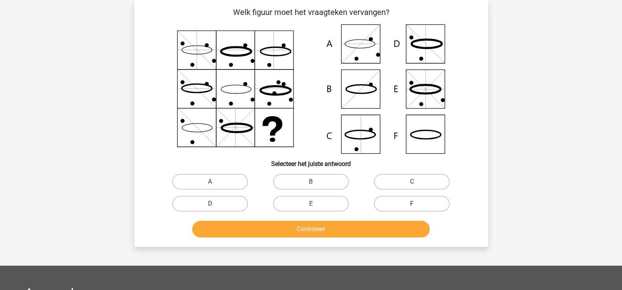
click at [408, 203] on label "F" at bounding box center [412, 204] width 76 height 16
click at [412, 204] on input "F" at bounding box center [414, 206] width 5 height 5
radio input "true"
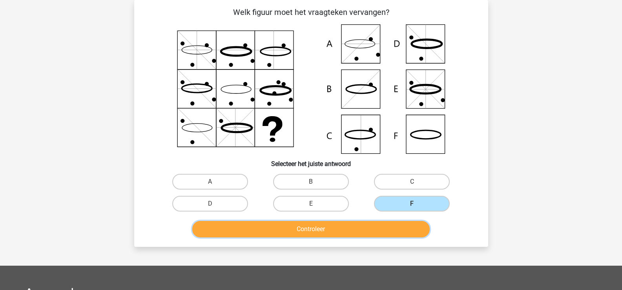
click at [297, 229] on button "Controleer" at bounding box center [310, 229] width 237 height 16
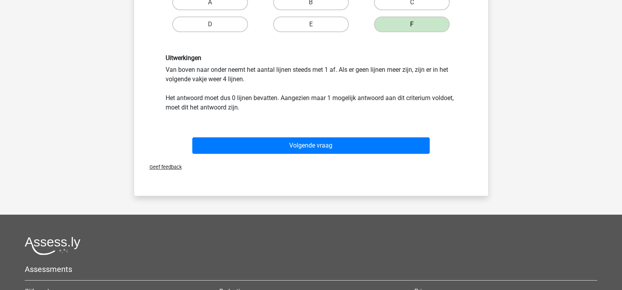
scroll to position [271, 0]
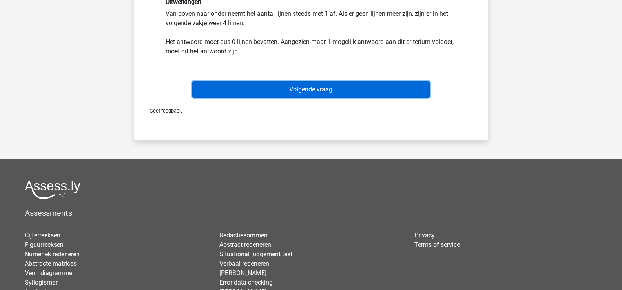
click at [298, 87] on button "Volgende vraag" at bounding box center [310, 89] width 237 height 16
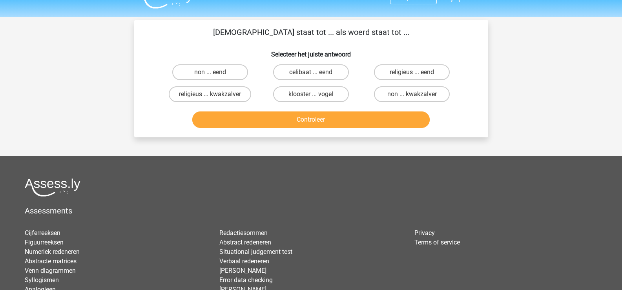
scroll to position [0, 0]
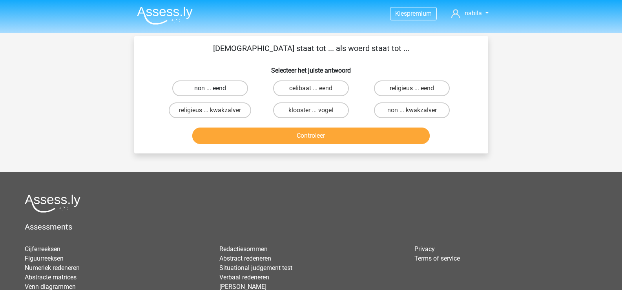
click at [221, 91] on label "non ... eend" at bounding box center [210, 88] width 76 height 16
click at [215, 91] on input "non ... eend" at bounding box center [212, 90] width 5 height 5
radio input "true"
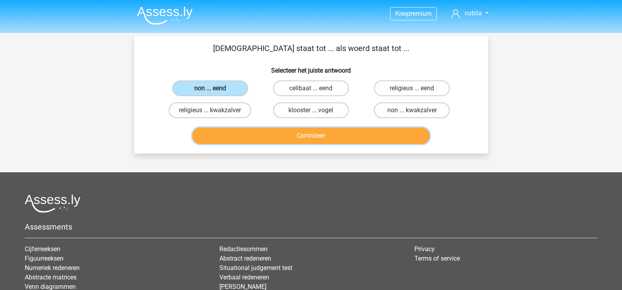
click at [274, 137] on button "Controleer" at bounding box center [310, 135] width 237 height 16
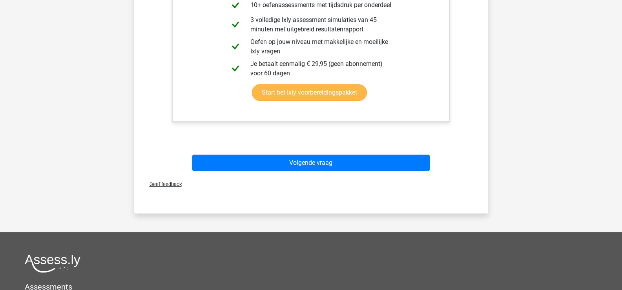
scroll to position [274, 0]
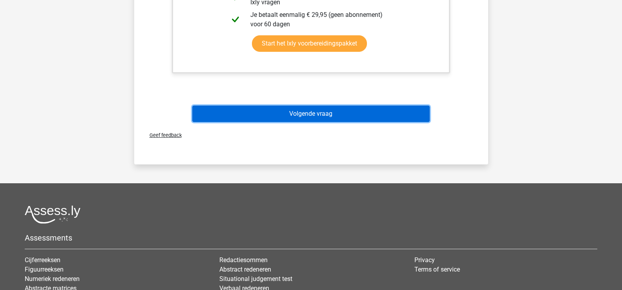
click at [310, 115] on button "Volgende vraag" at bounding box center [310, 113] width 237 height 16
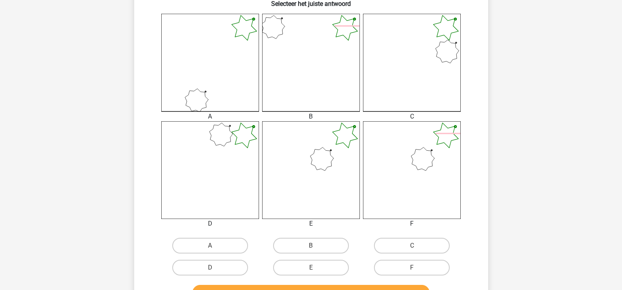
scroll to position [235, 0]
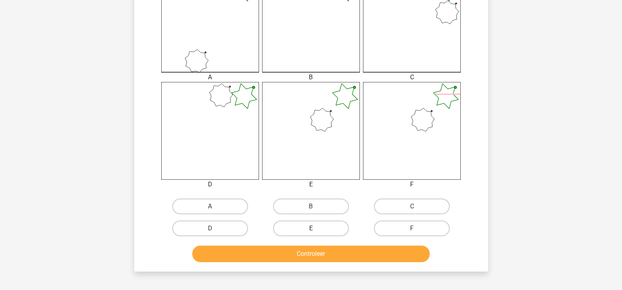
click at [320, 228] on label "E" at bounding box center [311, 228] width 76 height 16
click at [316, 228] on input "E" at bounding box center [313, 230] width 5 height 5
radio input "true"
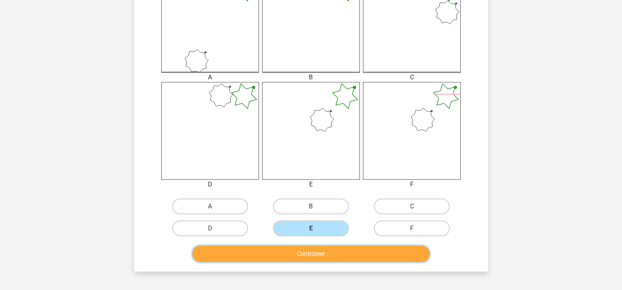
click at [320, 253] on button "Controleer" at bounding box center [310, 253] width 237 height 16
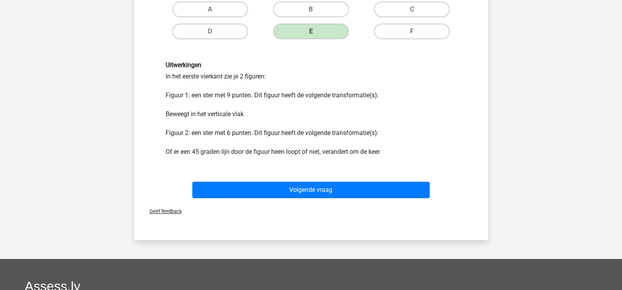
scroll to position [471, 0]
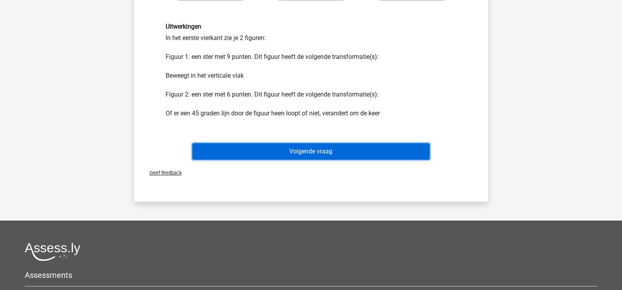
click at [340, 149] on button "Volgende vraag" at bounding box center [310, 151] width 237 height 16
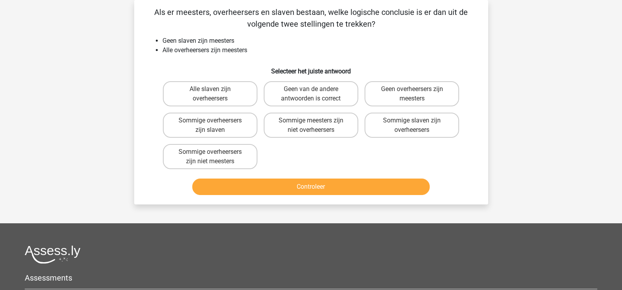
scroll to position [0, 0]
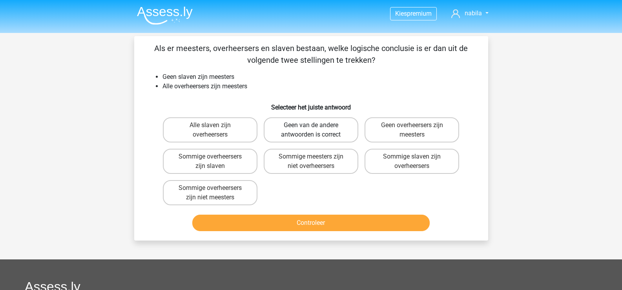
click at [293, 127] on label "Geen van de andere antwoorden is correct" at bounding box center [311, 129] width 95 height 25
click at [311, 127] on input "Geen van de andere antwoorden is correct" at bounding box center [313, 127] width 5 height 5
radio input "true"
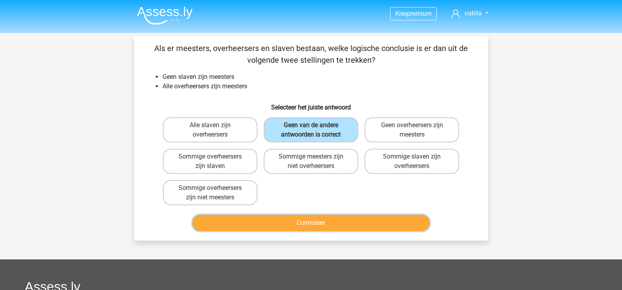
click at [306, 222] on button "Controleer" at bounding box center [310, 223] width 237 height 16
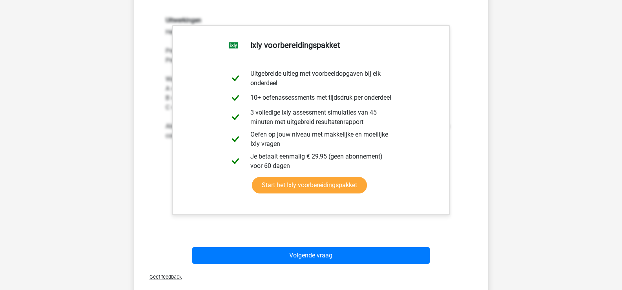
scroll to position [235, 0]
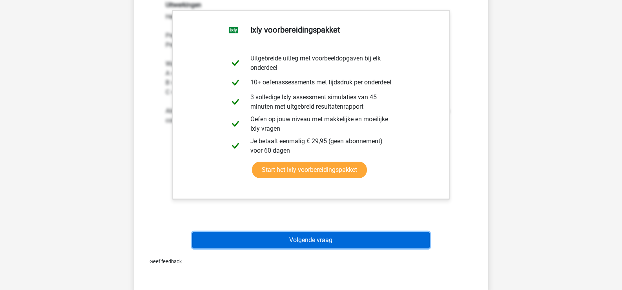
click at [343, 242] on button "Volgende vraag" at bounding box center [310, 240] width 237 height 16
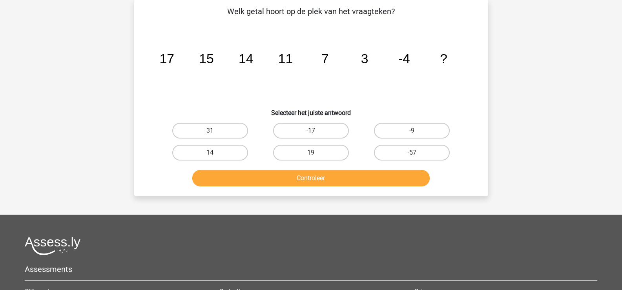
scroll to position [36, 0]
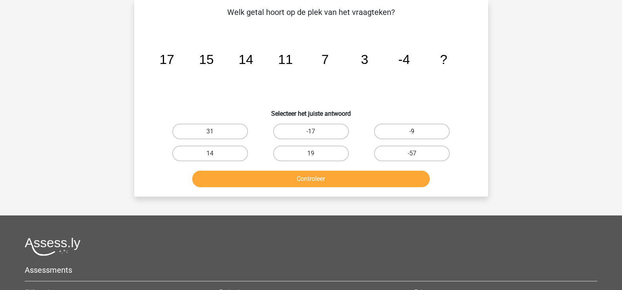
click at [405, 134] on label "-9" at bounding box center [412, 132] width 76 height 16
click at [412, 134] on input "-9" at bounding box center [414, 133] width 5 height 5
radio input "true"
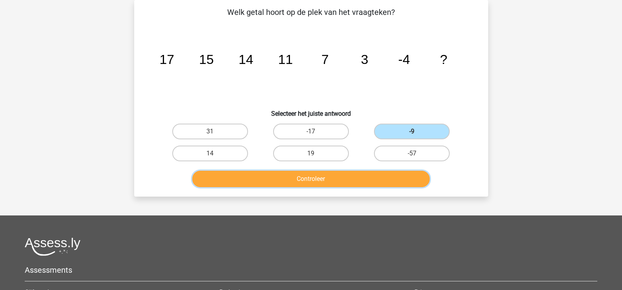
click at [319, 179] on button "Controleer" at bounding box center [310, 179] width 237 height 16
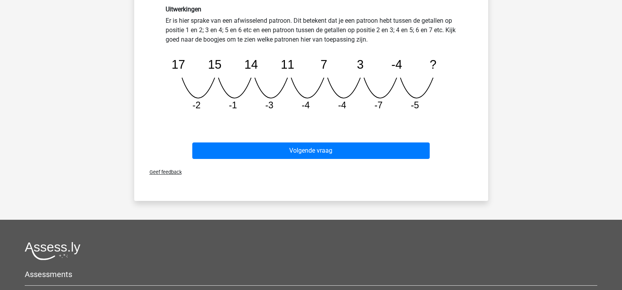
scroll to position [232, 0]
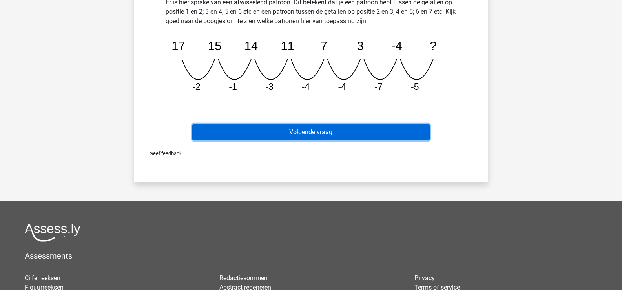
click at [331, 136] on button "Volgende vraag" at bounding box center [310, 132] width 237 height 16
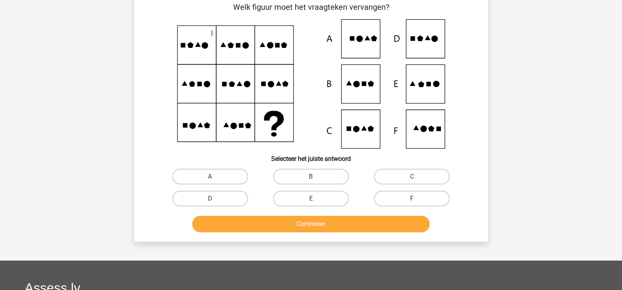
scroll to position [36, 0]
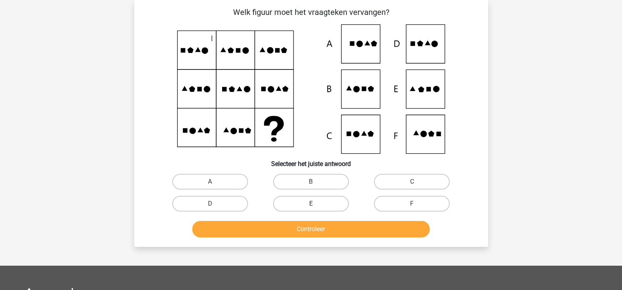
click at [315, 201] on label "E" at bounding box center [311, 204] width 76 height 16
click at [315, 204] on input "E" at bounding box center [313, 206] width 5 height 5
radio input "true"
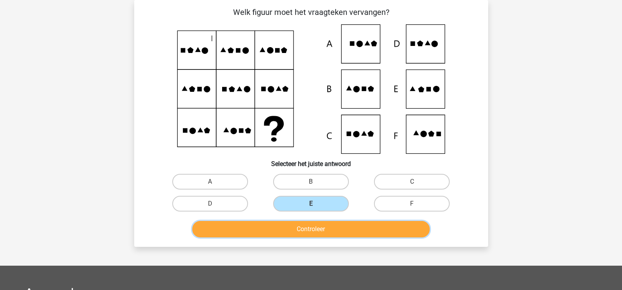
click at [313, 229] on button "Controleer" at bounding box center [310, 229] width 237 height 16
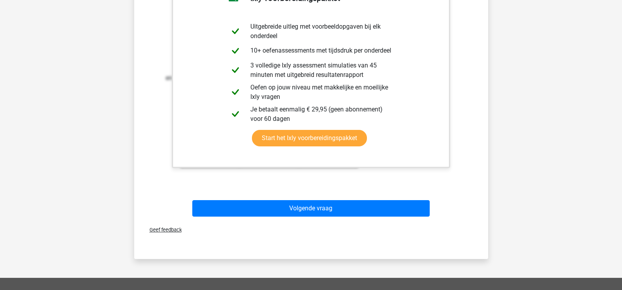
scroll to position [311, 0]
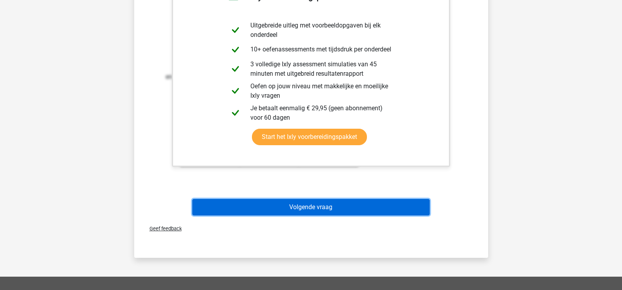
click at [321, 209] on button "Volgende vraag" at bounding box center [310, 207] width 237 height 16
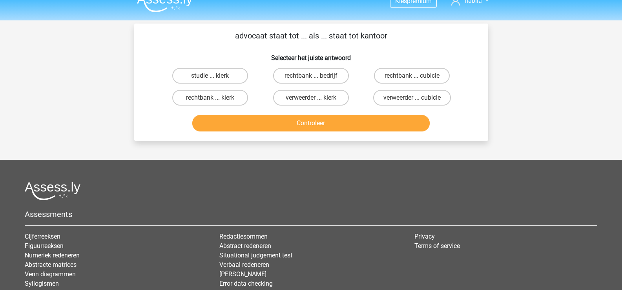
scroll to position [0, 0]
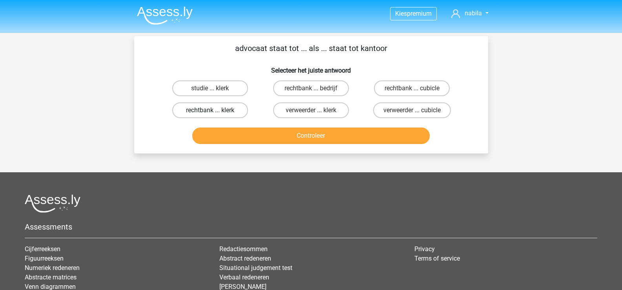
click at [205, 109] on label "rechtbank ... klerk" at bounding box center [210, 110] width 76 height 16
click at [210, 110] on input "rechtbank ... klerk" at bounding box center [212, 112] width 5 height 5
radio input "true"
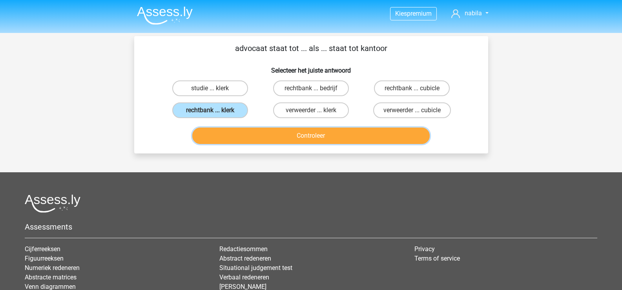
click at [317, 135] on button "Controleer" at bounding box center [310, 135] width 237 height 16
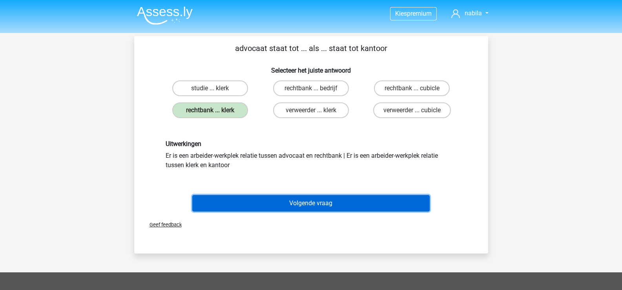
click at [312, 200] on button "Volgende vraag" at bounding box center [310, 203] width 237 height 16
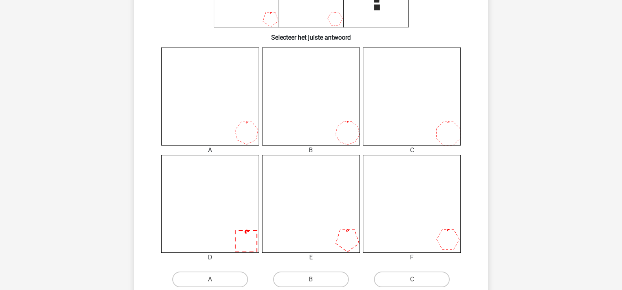
scroll to position [193, 0]
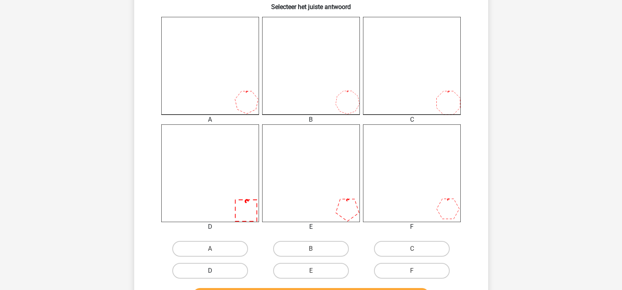
click at [227, 275] on label "D" at bounding box center [210, 271] width 76 height 16
click at [215, 275] on input "D" at bounding box center [212, 273] width 5 height 5
radio input "true"
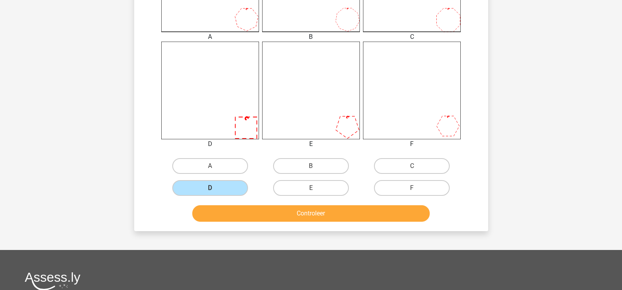
scroll to position [311, 0]
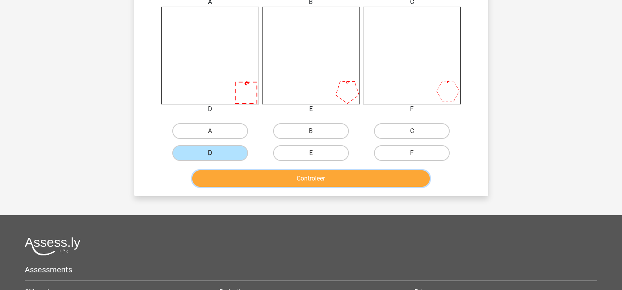
click at [320, 178] on button "Controleer" at bounding box center [310, 178] width 237 height 16
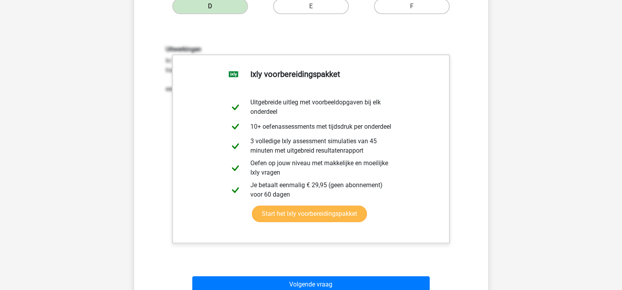
scroll to position [507, 0]
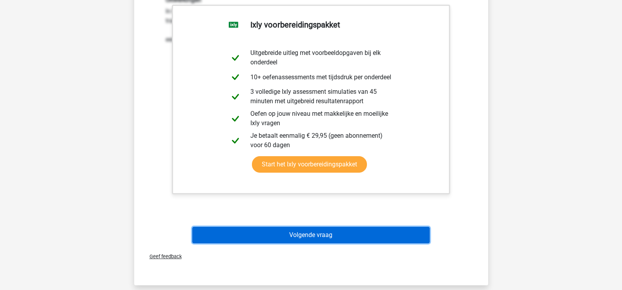
click at [332, 234] on button "Volgende vraag" at bounding box center [310, 235] width 237 height 16
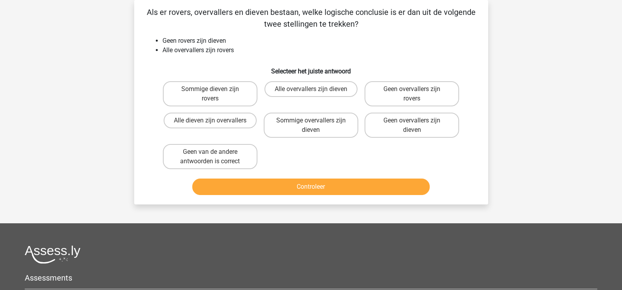
scroll to position [0, 0]
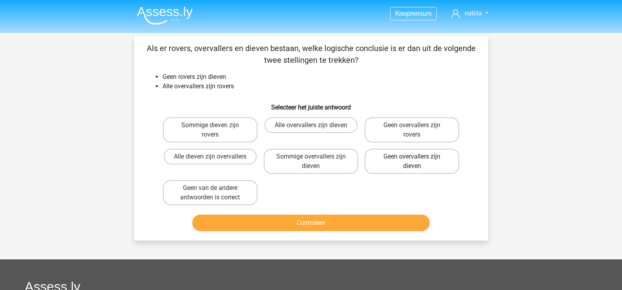
click at [417, 159] on label "Geen overvallers zijn dieven" at bounding box center [411, 161] width 95 height 25
click at [417, 159] on input "Geen overvallers zijn dieven" at bounding box center [414, 158] width 5 height 5
radio input "true"
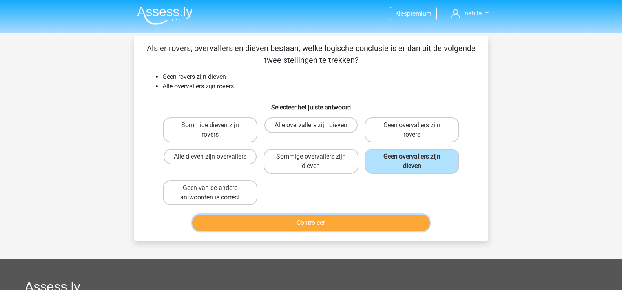
click at [317, 221] on button "Controleer" at bounding box center [310, 223] width 237 height 16
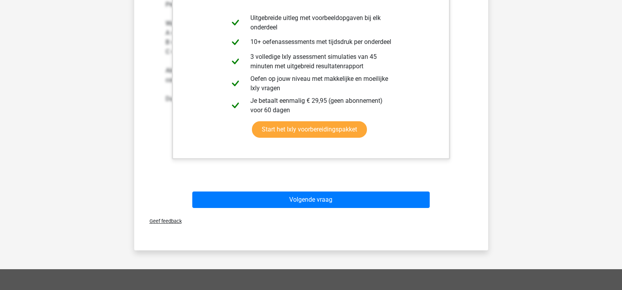
scroll to position [314, 0]
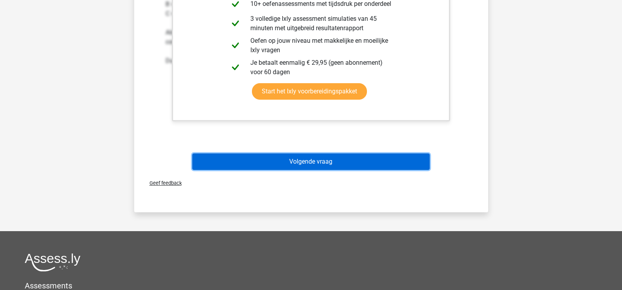
click at [312, 162] on button "Volgende vraag" at bounding box center [310, 161] width 237 height 16
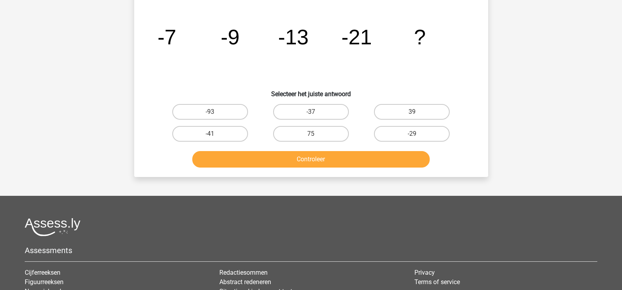
scroll to position [36, 0]
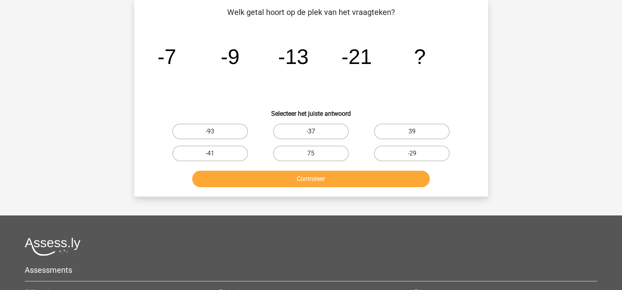
click at [318, 128] on label "-37" at bounding box center [311, 132] width 76 height 16
click at [316, 131] on input "-37" at bounding box center [313, 133] width 5 height 5
radio input "true"
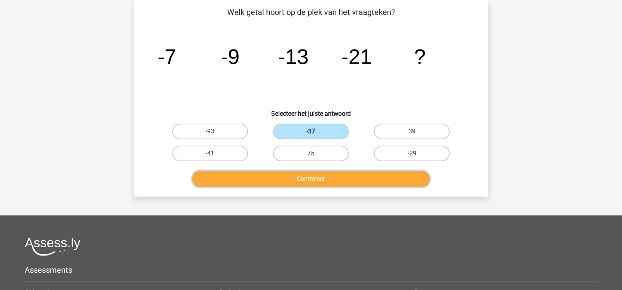
click at [333, 176] on button "Controleer" at bounding box center [310, 179] width 237 height 16
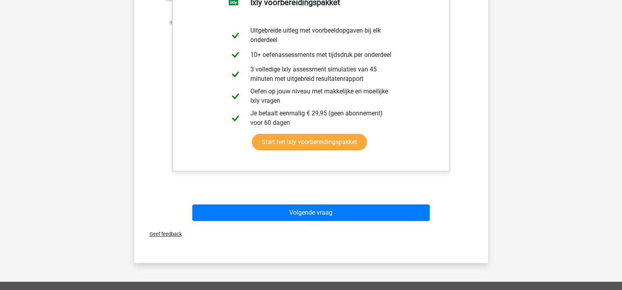
scroll to position [311, 0]
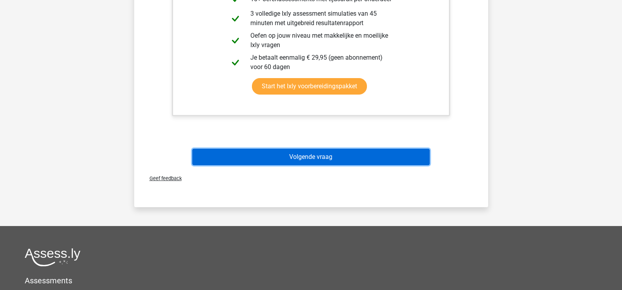
click at [303, 156] on button "Volgende vraag" at bounding box center [310, 157] width 237 height 16
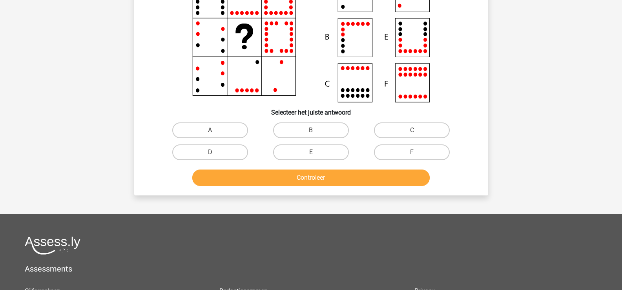
scroll to position [36, 0]
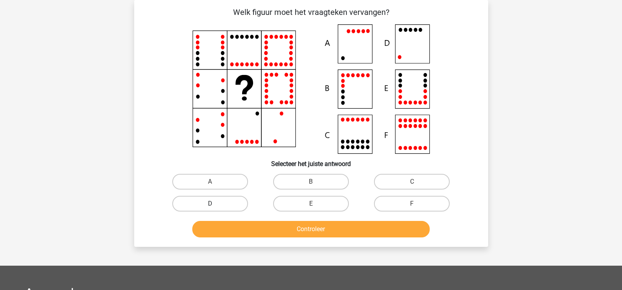
drag, startPoint x: 207, startPoint y: 202, endPoint x: 227, endPoint y: 206, distance: 20.5
click at [208, 201] on label "D" at bounding box center [210, 204] width 76 height 16
click at [210, 204] on input "D" at bounding box center [212, 206] width 5 height 5
radio input "true"
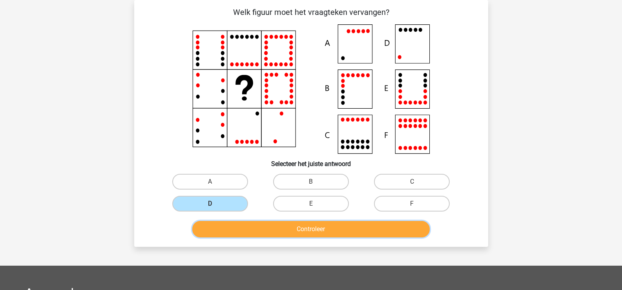
click at [280, 227] on button "Controleer" at bounding box center [310, 229] width 237 height 16
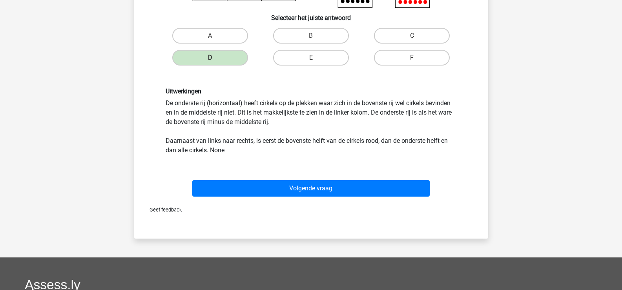
scroll to position [232, 0]
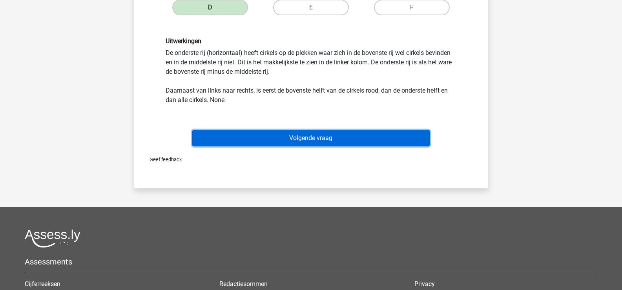
click at [317, 141] on button "Volgende vraag" at bounding box center [310, 138] width 237 height 16
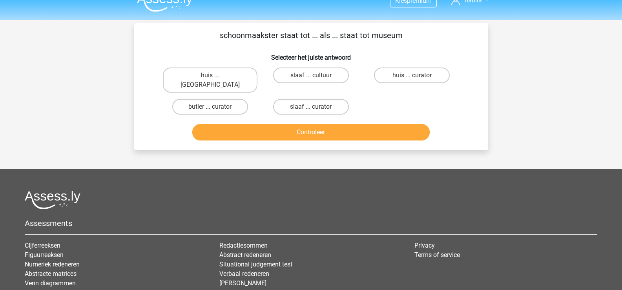
scroll to position [0, 0]
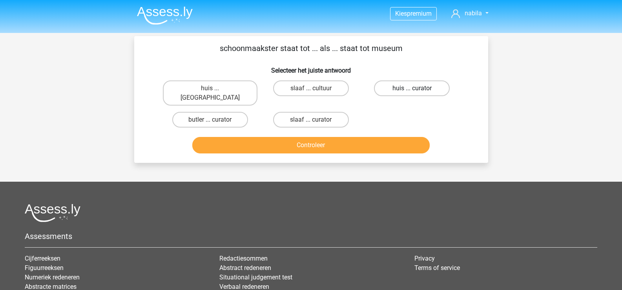
click at [405, 90] on label "huis ... curator" at bounding box center [412, 88] width 76 height 16
click at [412, 90] on input "huis ... curator" at bounding box center [414, 90] width 5 height 5
radio input "true"
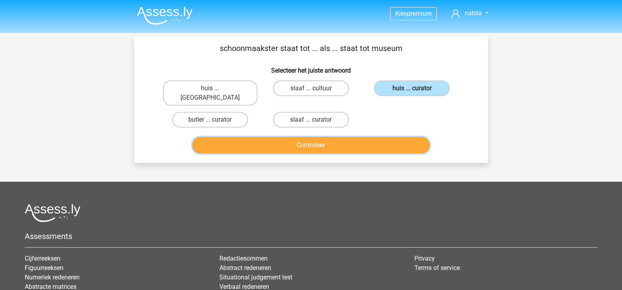
click at [314, 137] on button "Controleer" at bounding box center [310, 145] width 237 height 16
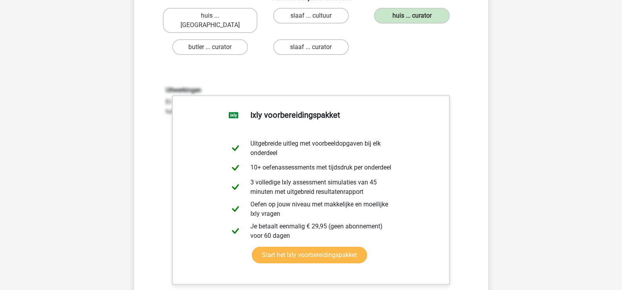
scroll to position [196, 0]
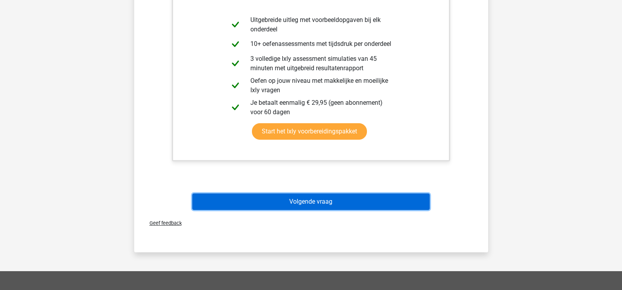
click at [294, 195] on button "Volgende vraag" at bounding box center [310, 201] width 237 height 16
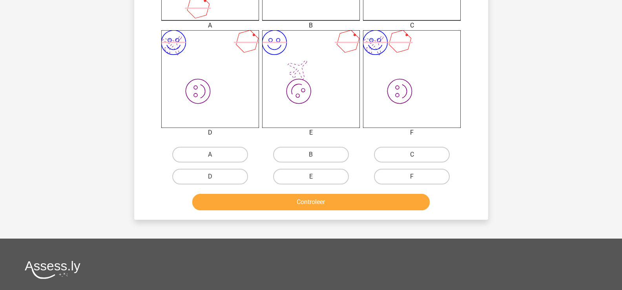
scroll to position [311, 0]
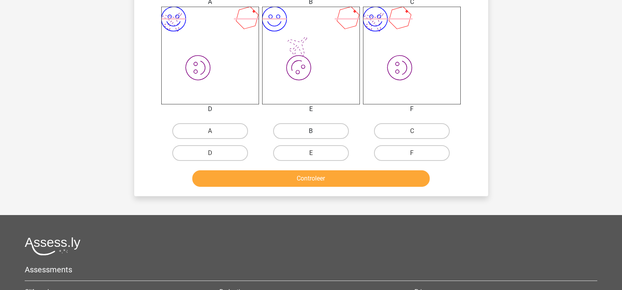
click at [315, 129] on label "B" at bounding box center [311, 131] width 76 height 16
click at [315, 131] on input "B" at bounding box center [313, 133] width 5 height 5
radio input "true"
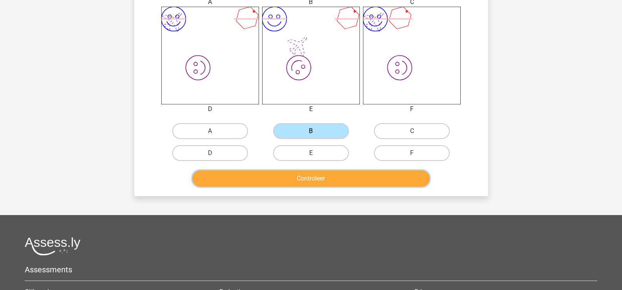
click at [328, 181] on button "Controleer" at bounding box center [310, 178] width 237 height 16
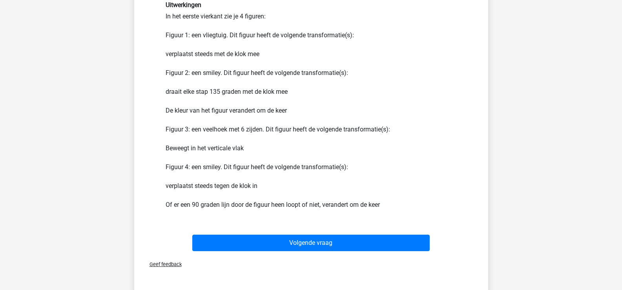
scroll to position [507, 0]
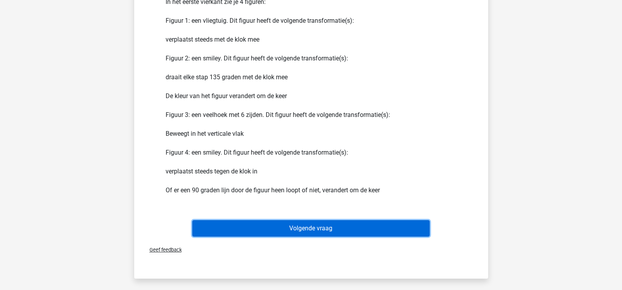
drag, startPoint x: 338, startPoint y: 227, endPoint x: 351, endPoint y: 227, distance: 13.3
click at [338, 228] on button "Volgende vraag" at bounding box center [310, 228] width 237 height 16
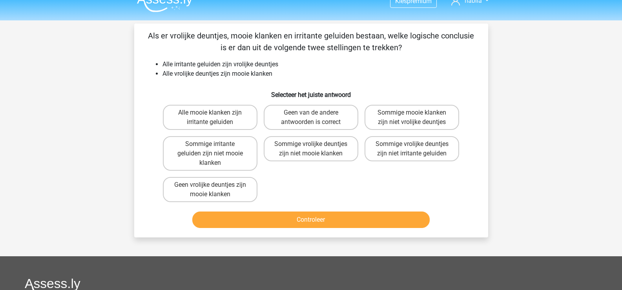
scroll to position [0, 0]
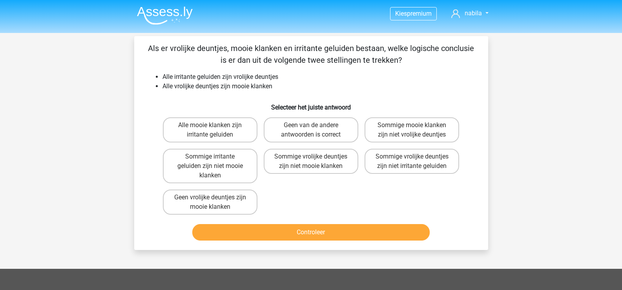
click at [299, 231] on button "Controleer" at bounding box center [310, 232] width 237 height 16
click at [334, 187] on div "Alle mooie klanken zijn irritante geluiden Geen van de andere antwoorden is cor…" at bounding box center [311, 166] width 303 height 104
click at [311, 126] on input "Geen van de andere antwoorden is correct" at bounding box center [313, 127] width 5 height 5
radio input "true"
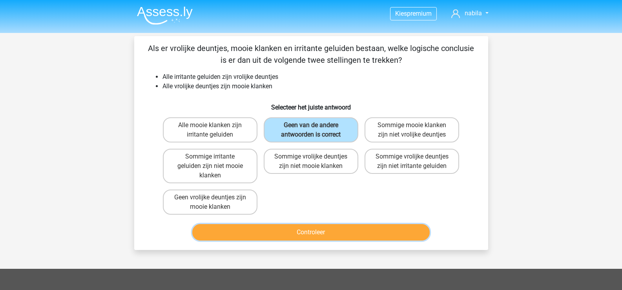
click at [318, 233] on button "Controleer" at bounding box center [310, 232] width 237 height 16
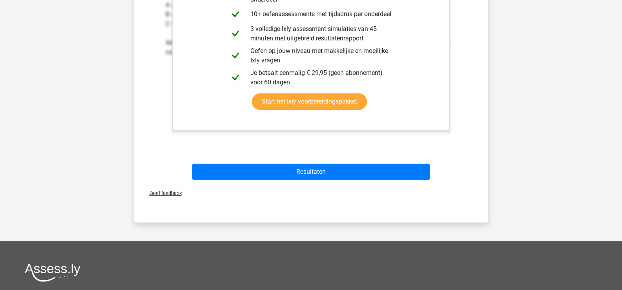
scroll to position [314, 0]
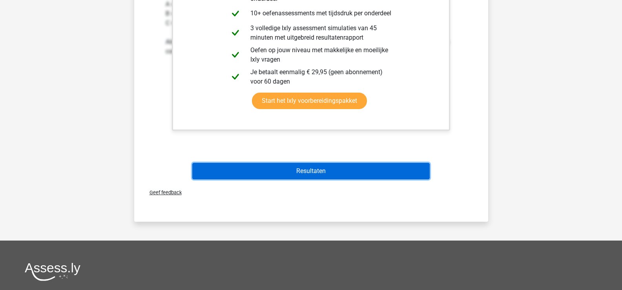
click at [316, 172] on button "Resultaten" at bounding box center [310, 171] width 237 height 16
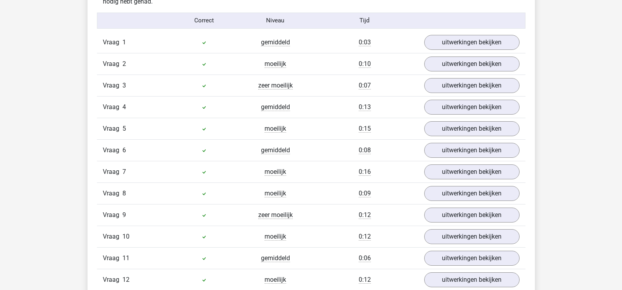
scroll to position [823, 0]
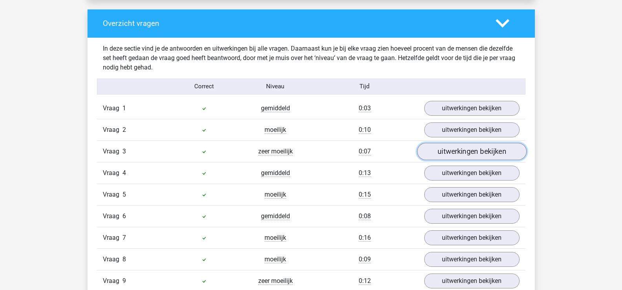
click at [465, 152] on link "uitwerkingen bekijken" at bounding box center [470, 151] width 109 height 17
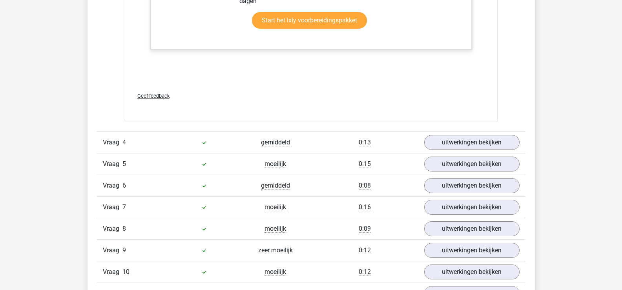
scroll to position [1294, 0]
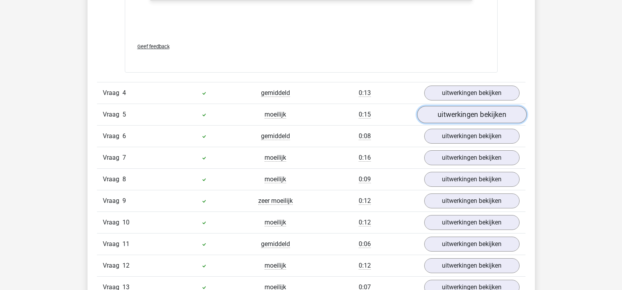
click at [454, 117] on link "uitwerkingen bekijken" at bounding box center [470, 114] width 109 height 17
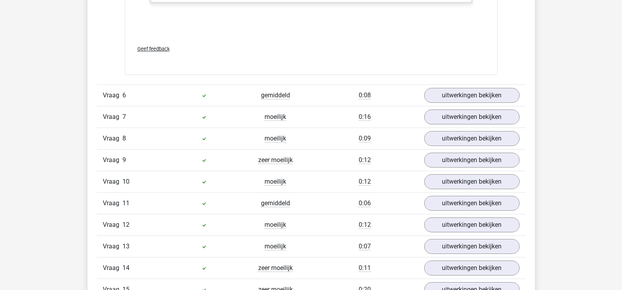
scroll to position [1765, 0]
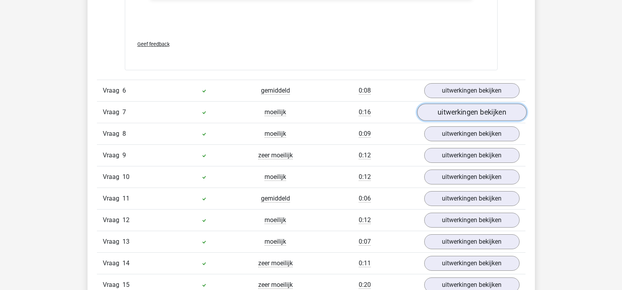
click at [447, 116] on link "uitwerkingen bekijken" at bounding box center [470, 112] width 109 height 17
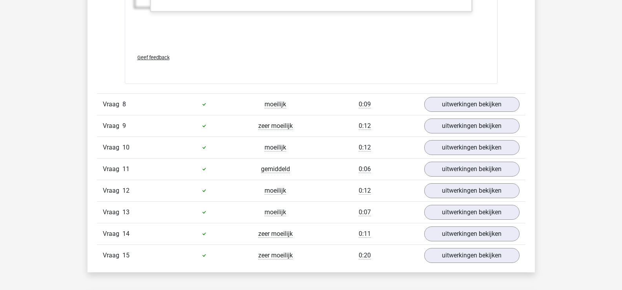
scroll to position [2353, 0]
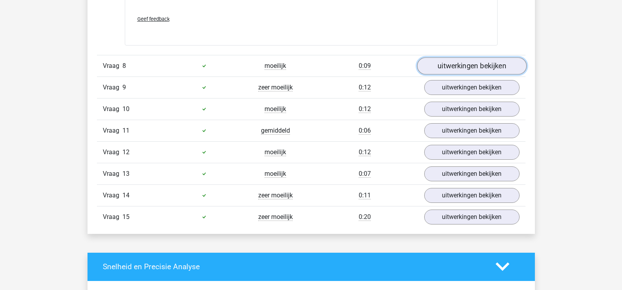
click at [440, 66] on link "uitwerkingen bekijken" at bounding box center [470, 65] width 109 height 17
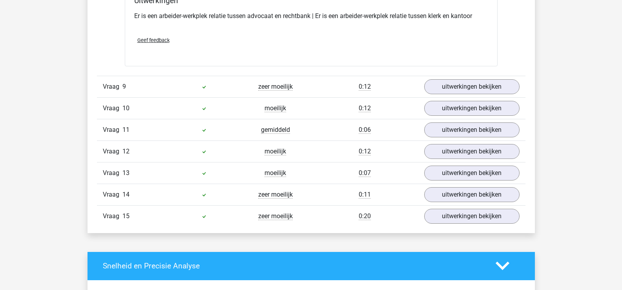
scroll to position [2549, 0]
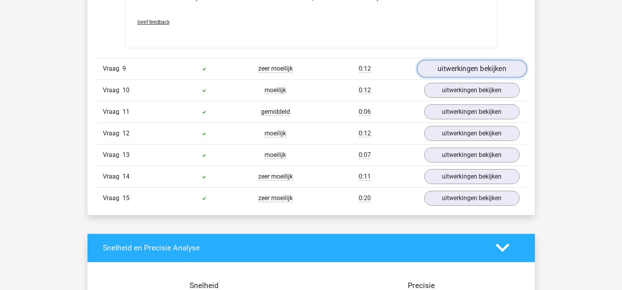
click at [456, 70] on link "uitwerkingen bekijken" at bounding box center [470, 68] width 109 height 17
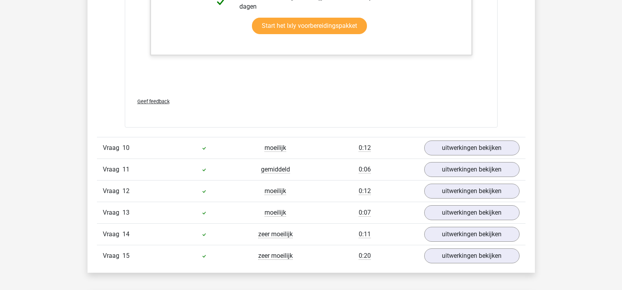
scroll to position [3216, 0]
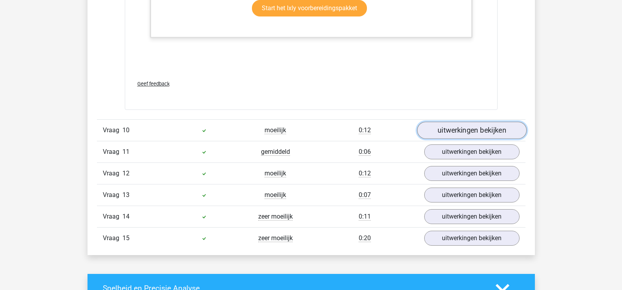
click at [440, 132] on link "uitwerkingen bekijken" at bounding box center [470, 130] width 109 height 17
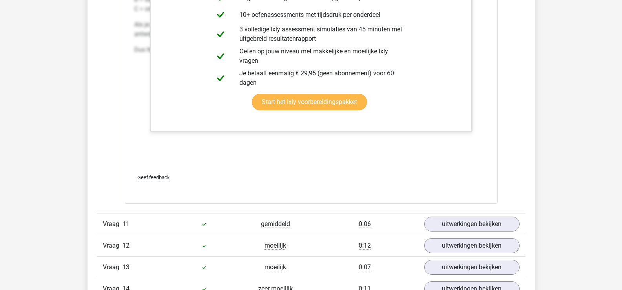
scroll to position [3686, 0]
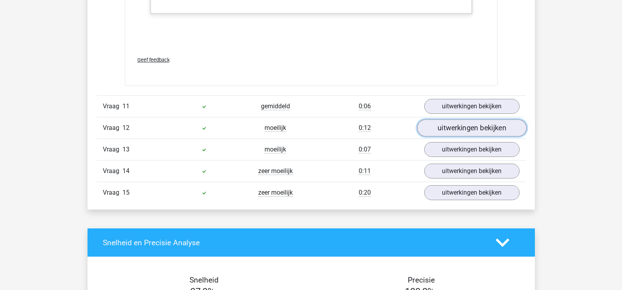
click at [477, 125] on link "uitwerkingen bekijken" at bounding box center [470, 127] width 109 height 17
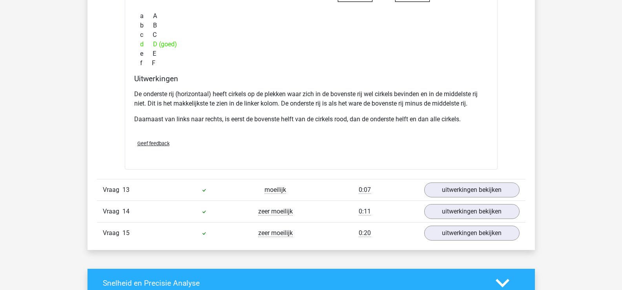
scroll to position [4000, 0]
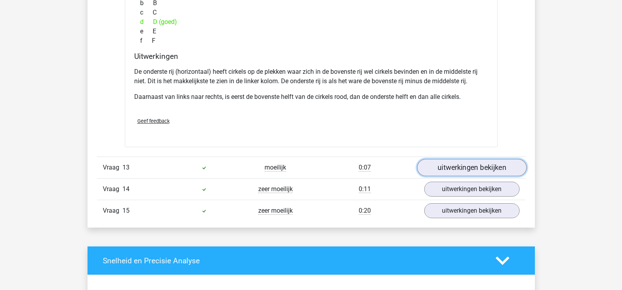
click at [462, 165] on link "uitwerkingen bekijken" at bounding box center [470, 167] width 109 height 17
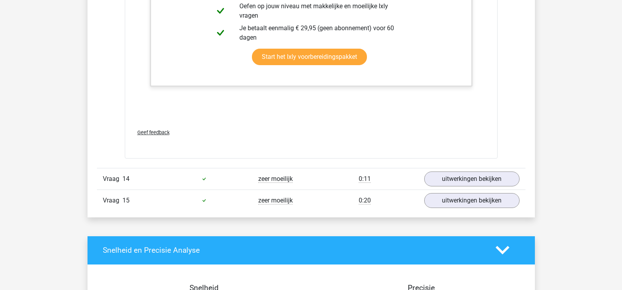
scroll to position [4392, 0]
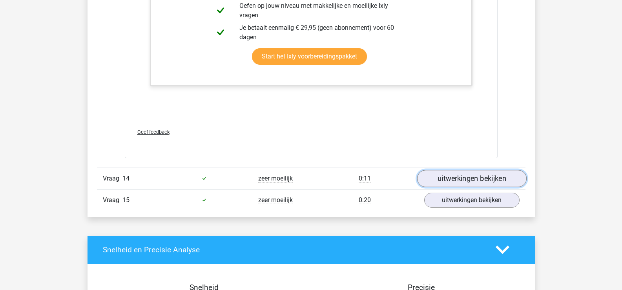
click at [484, 180] on link "uitwerkingen bekijken" at bounding box center [470, 178] width 109 height 17
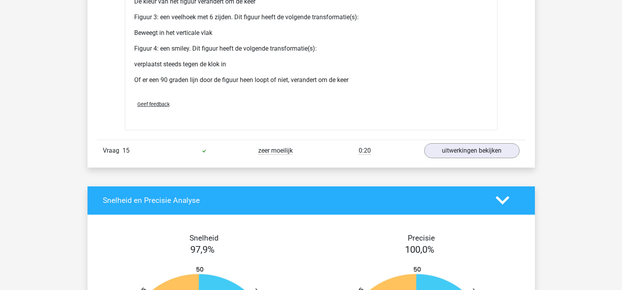
scroll to position [5137, 0]
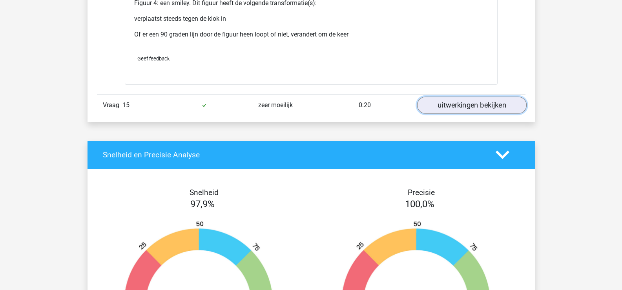
click at [457, 103] on link "uitwerkingen bekijken" at bounding box center [470, 104] width 109 height 17
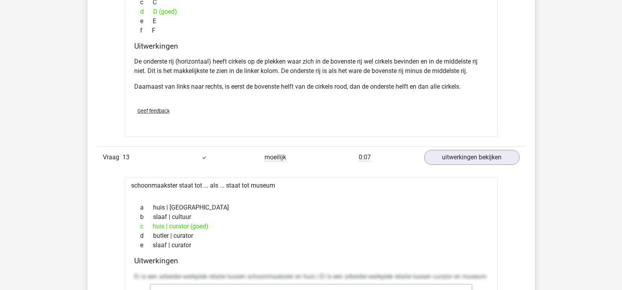
scroll to position [3843, 0]
